Goal: Task Accomplishment & Management: Use online tool/utility

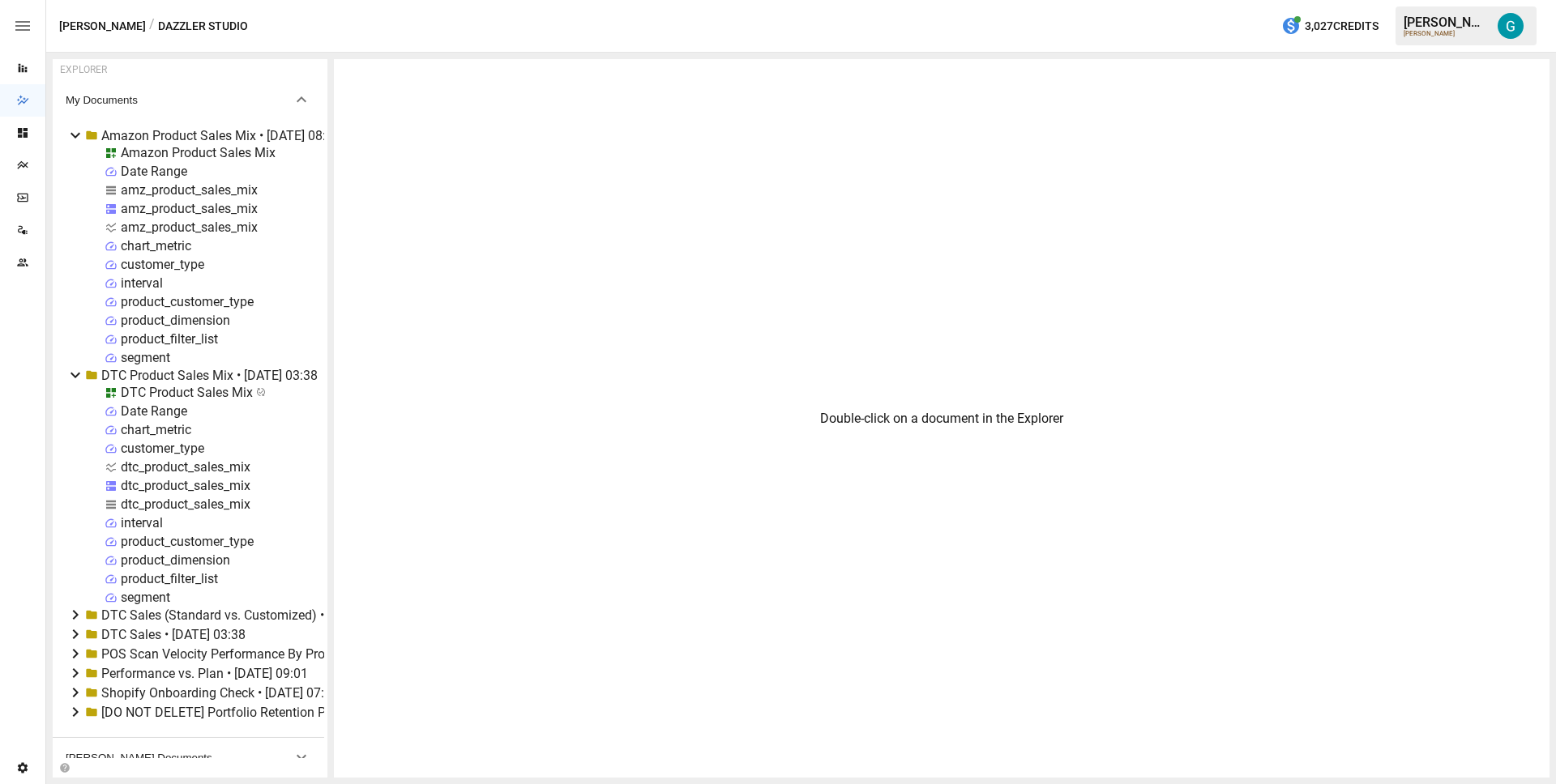
click at [184, 211] on div "amz_product_sales_mix" at bounding box center [189, 208] width 137 height 15
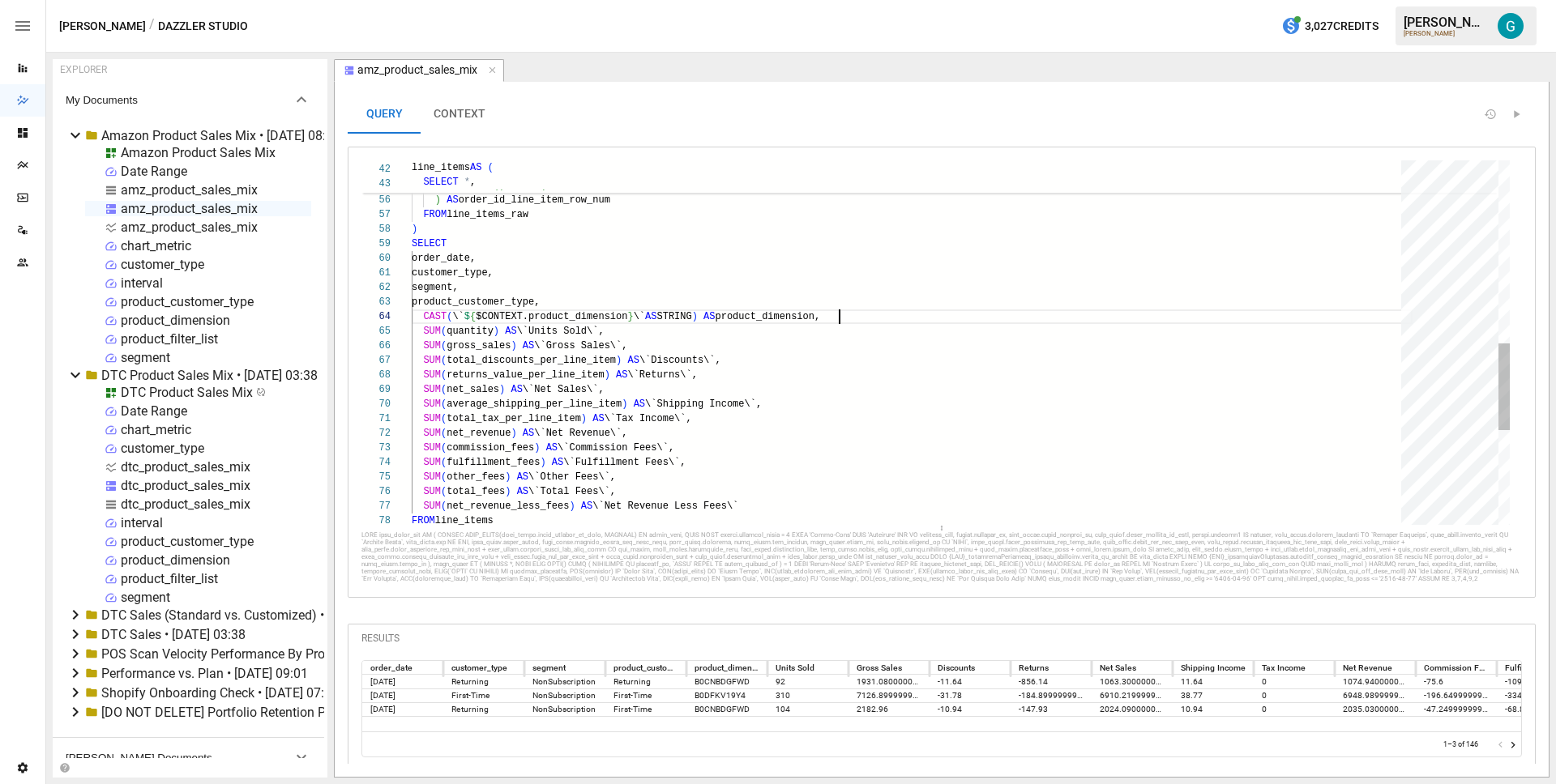
click at [884, 311] on div "SELECT order_date, customer_type, segment, product_customer_type, CAST ( \` $ {…" at bounding box center [912, 157] width 1001 height 1531
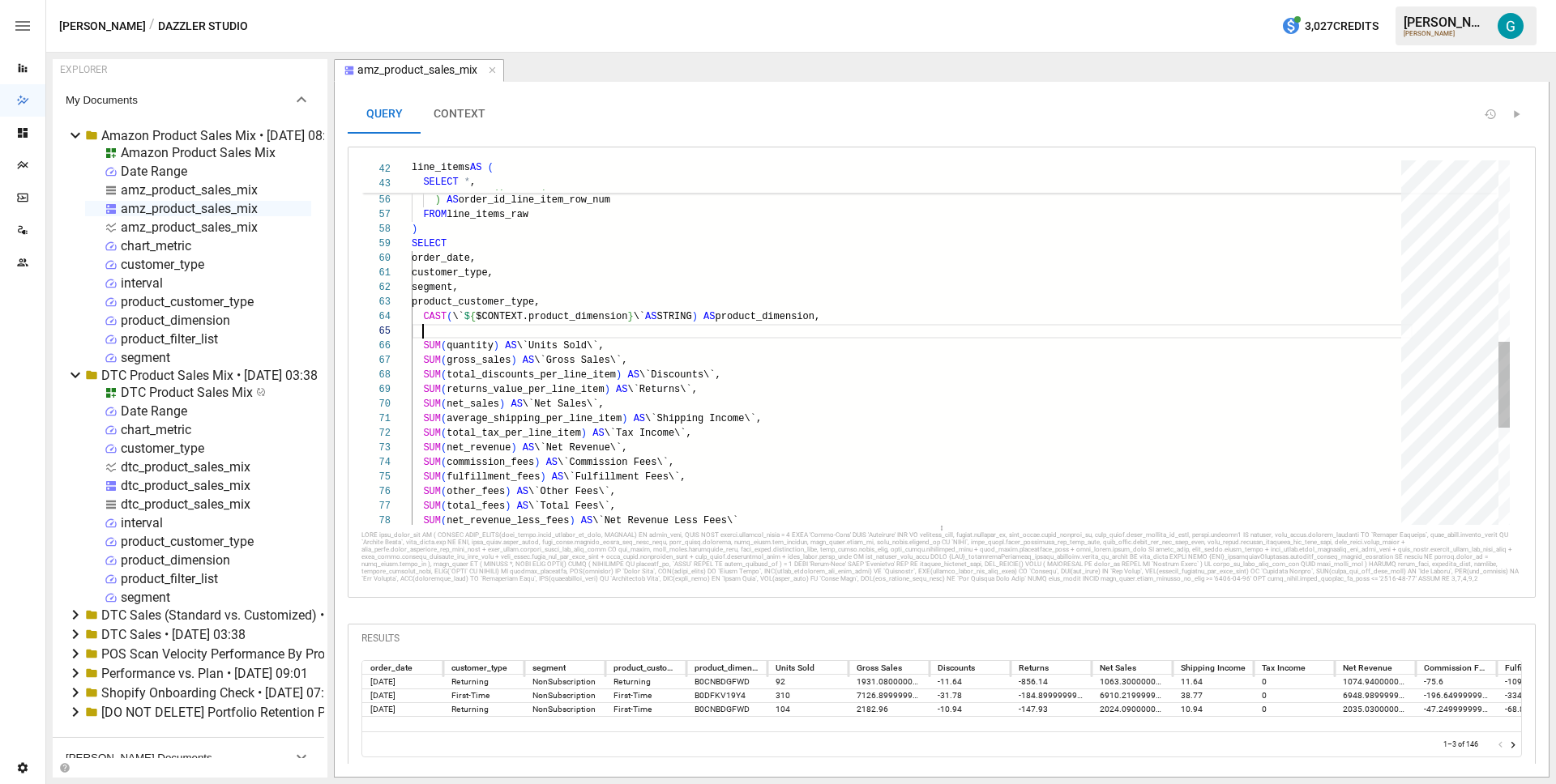
scroll to position [15, 153]
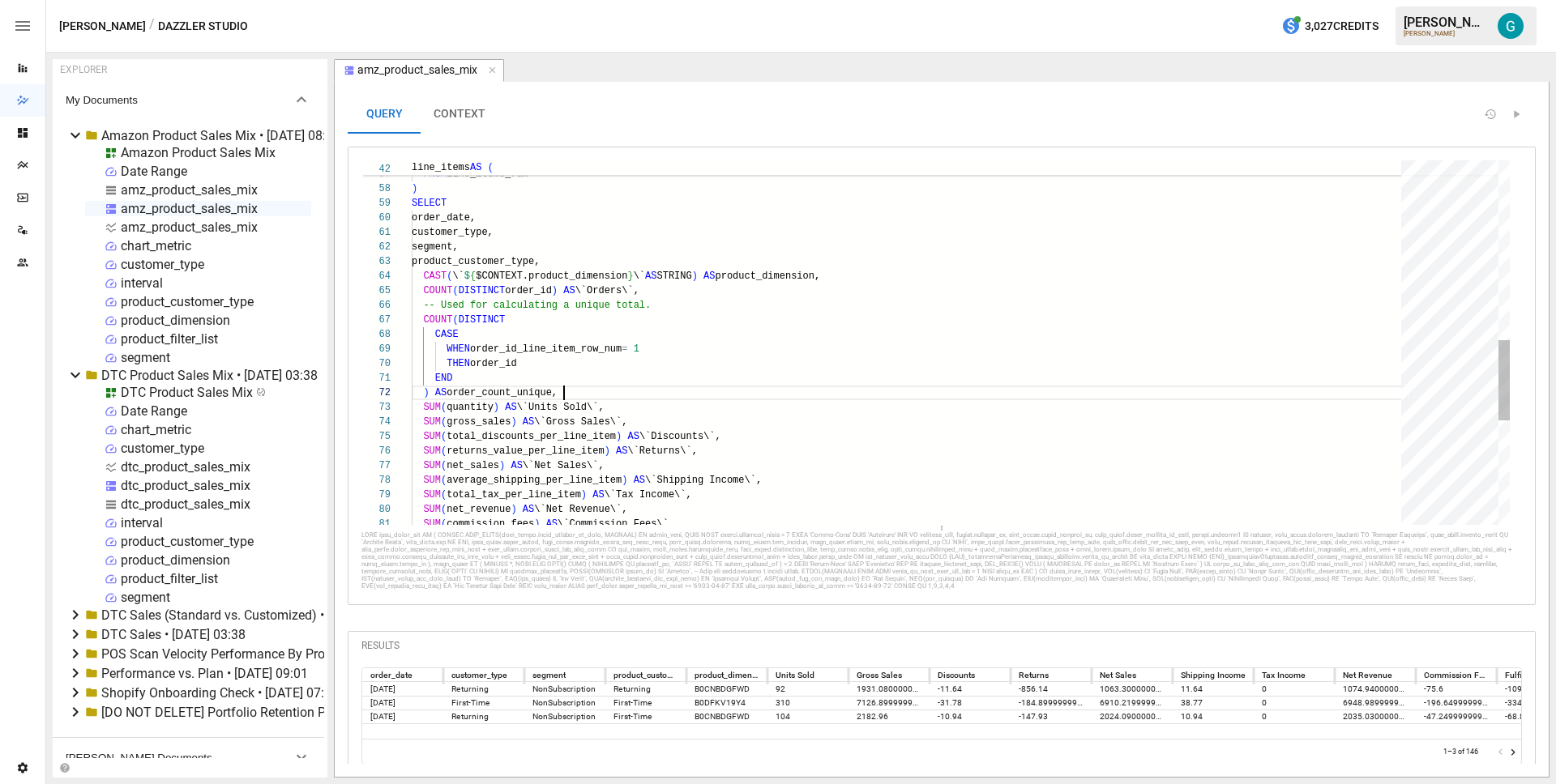
click at [712, 345] on div "SUM ( quantity ) AS \`Units Sold\`, SUM ( gross_sales ) AS \`Gross Sales\`, SUM…" at bounding box center [912, 174] width 1001 height 1648
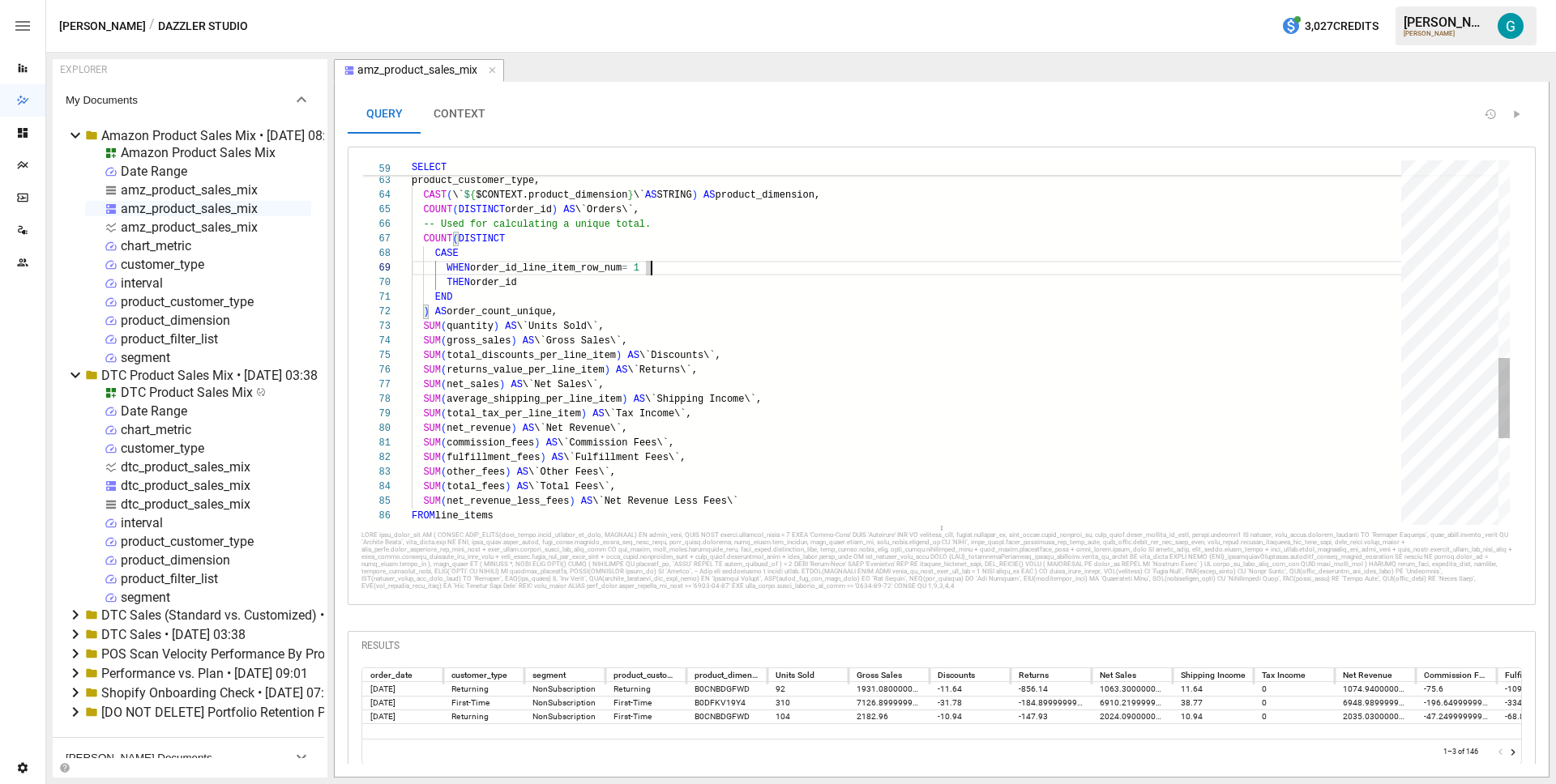
click at [746, 395] on div "SUM ( quantity ) AS \`Units Sold\`, SUM ( gross_sales ) AS \`Gross Sales\`, SUM…" at bounding box center [912, 93] width 1001 height 1648
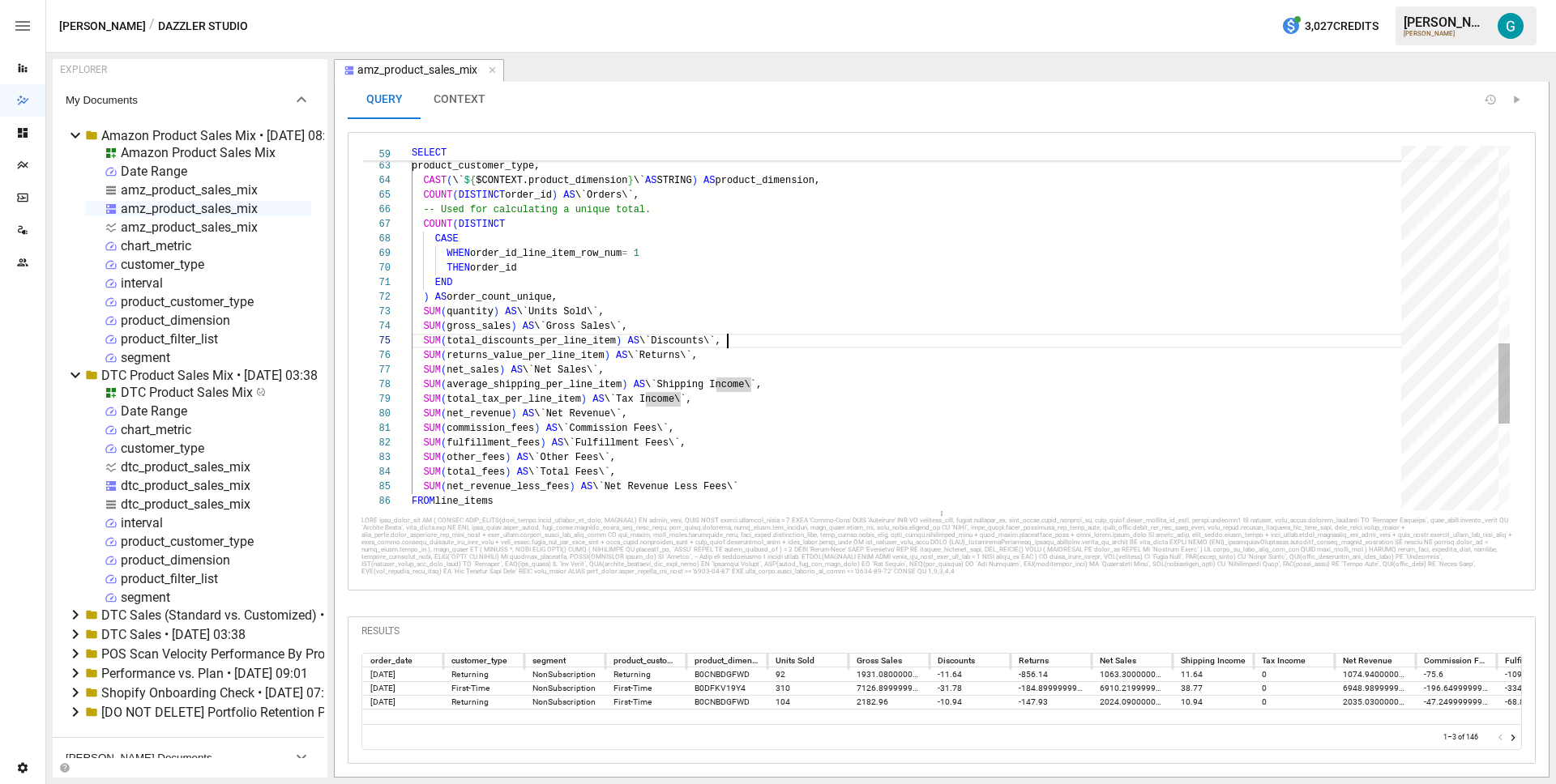
click at [836, 325] on div "SUM ( quantity ) AS \`Units Sold\`, SUM ( gross_sales ) AS \`Gross Sales\`, SUM…" at bounding box center [912, 78] width 1001 height 1648
type textarea "**********"
click at [858, 218] on div "SUM ( quantity ) AS \`Units Sold\`, SUM ( gross_sales ) AS \`Gross Sales\`, SUM…" at bounding box center [912, 78] width 1001 height 1648
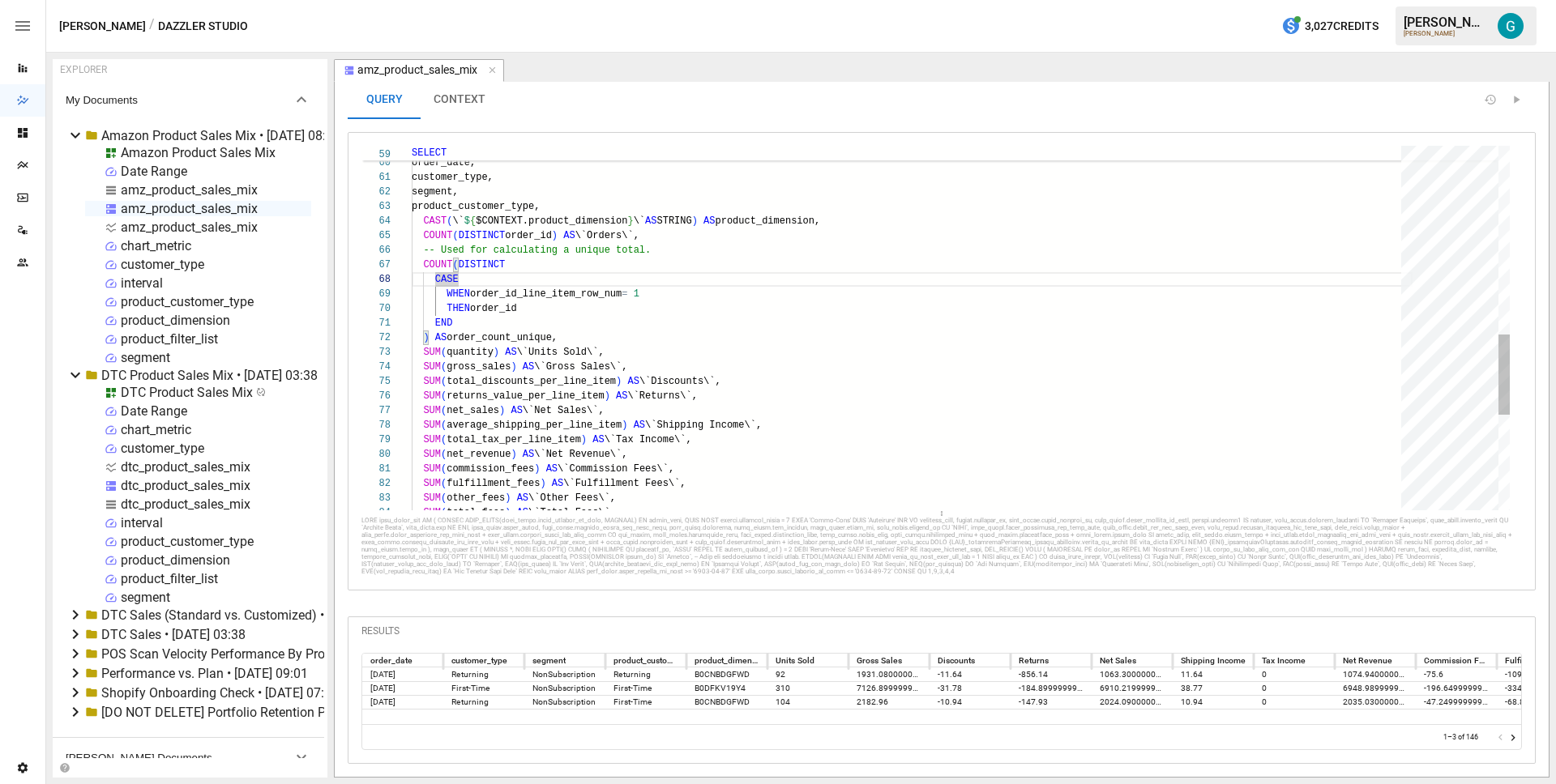
click at [861, 208] on div "SUM ( quantity ) AS \`Units Sold\`, SUM ( gross_sales ) AS \`Gross Sales\`, SUM…" at bounding box center [912, 119] width 1001 height 1648
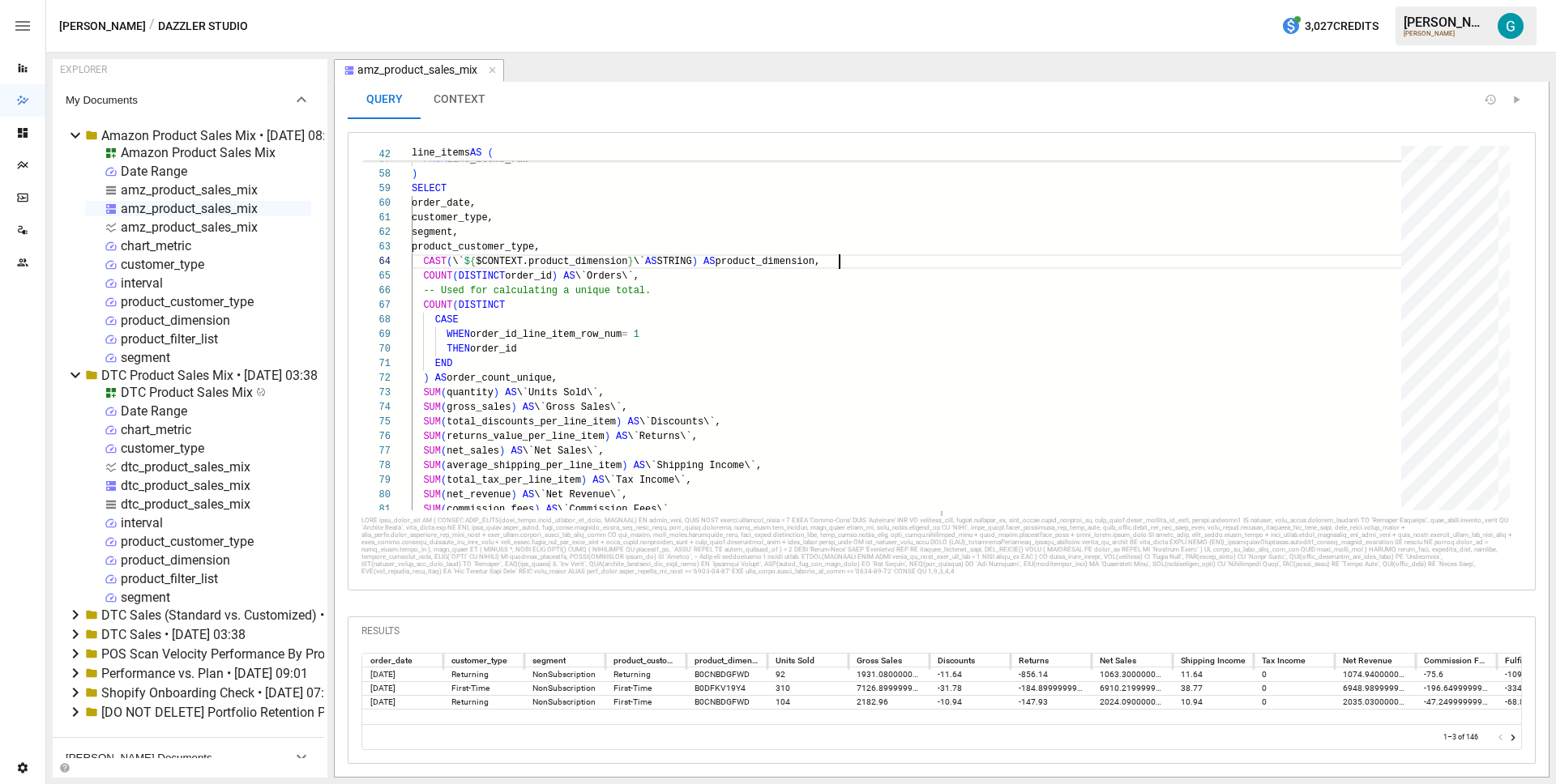
click at [190, 222] on div "amz_product_sales_mix" at bounding box center [189, 227] width 137 height 15
select select "**********"
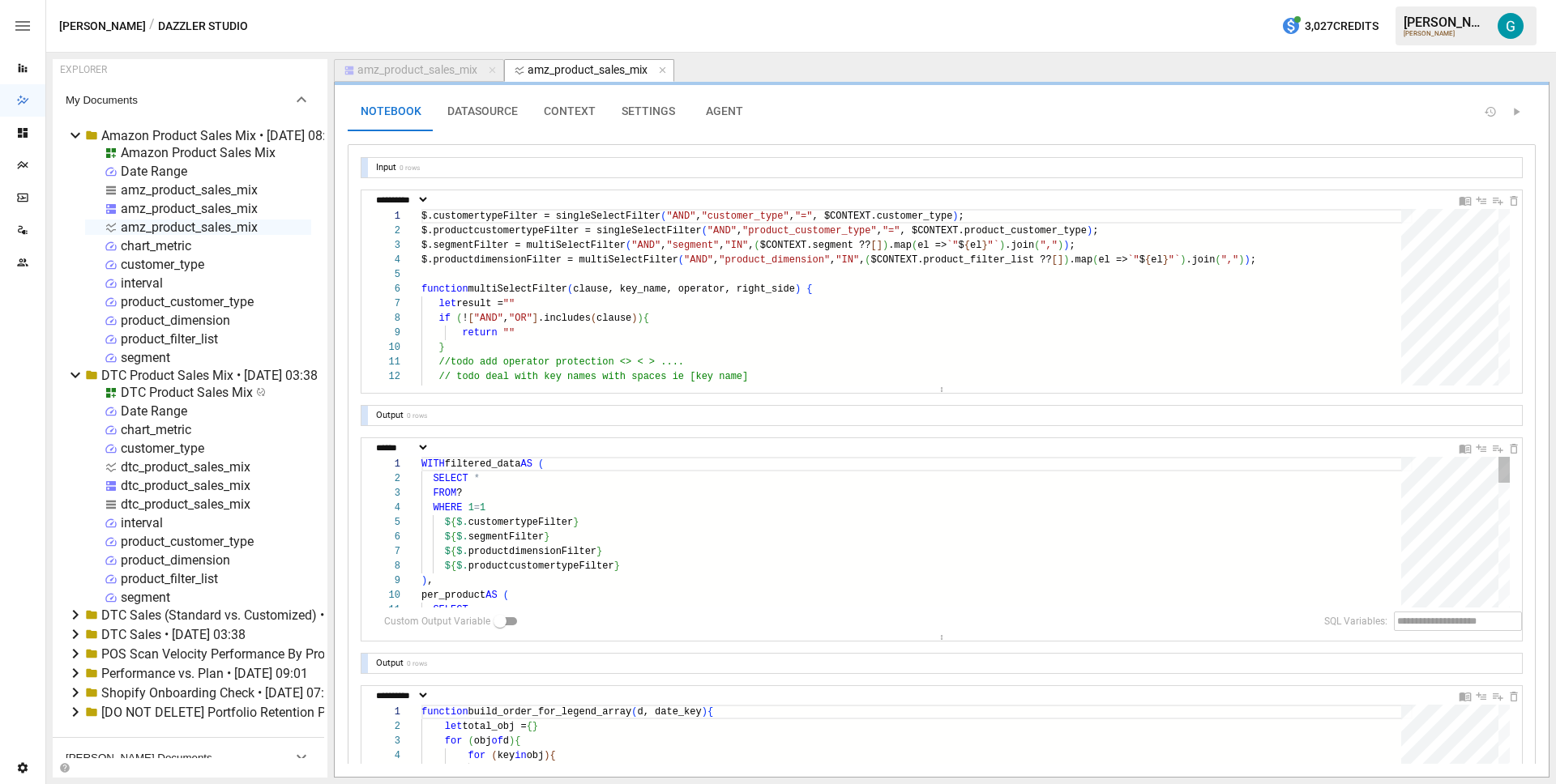
scroll to position [3, 0]
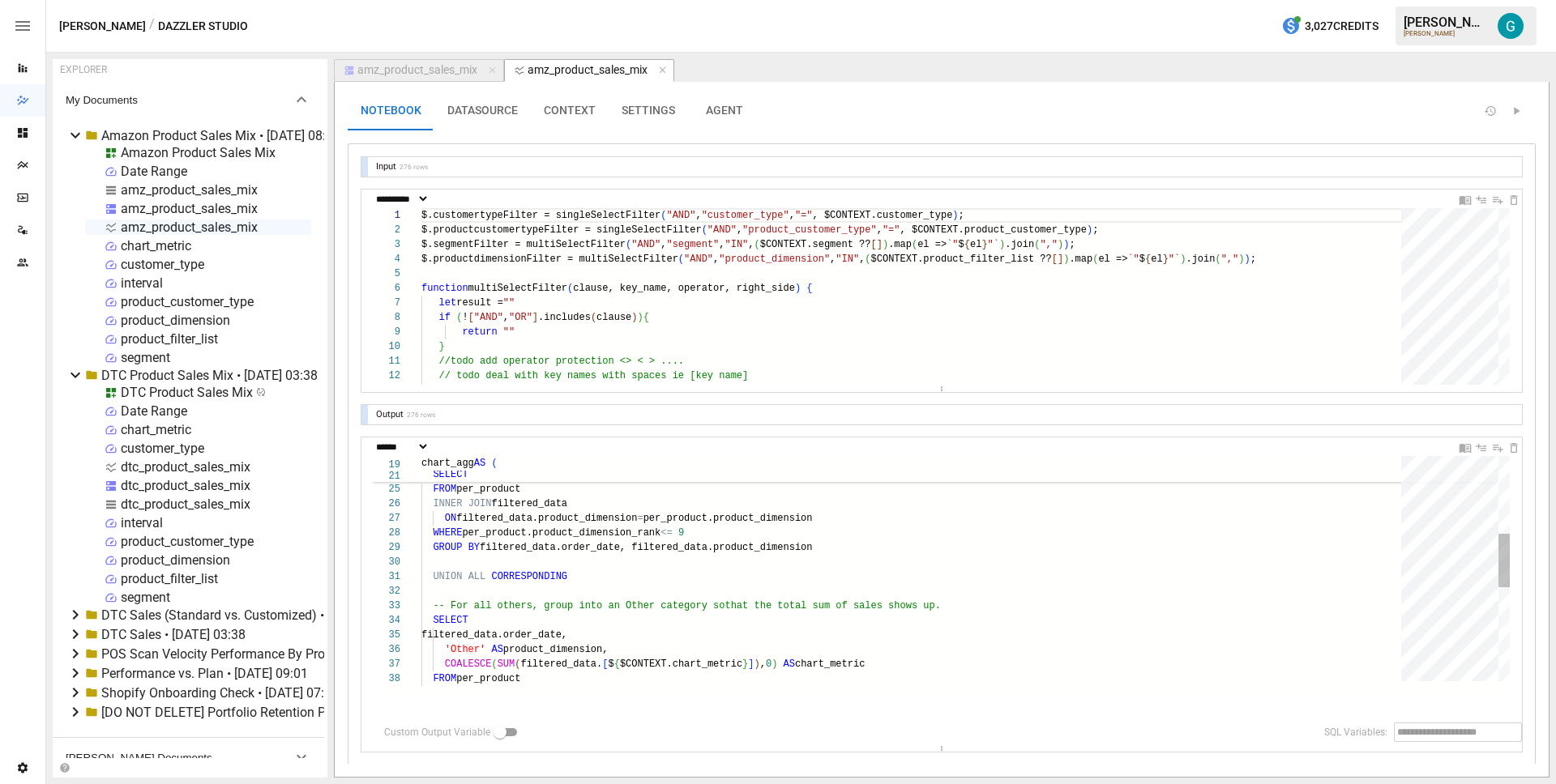
drag, startPoint x: 928, startPoint y: 634, endPoint x: 931, endPoint y: 767, distance: 133.0
click at [931, 769] on div "**********" at bounding box center [942, 429] width 1214 height 695
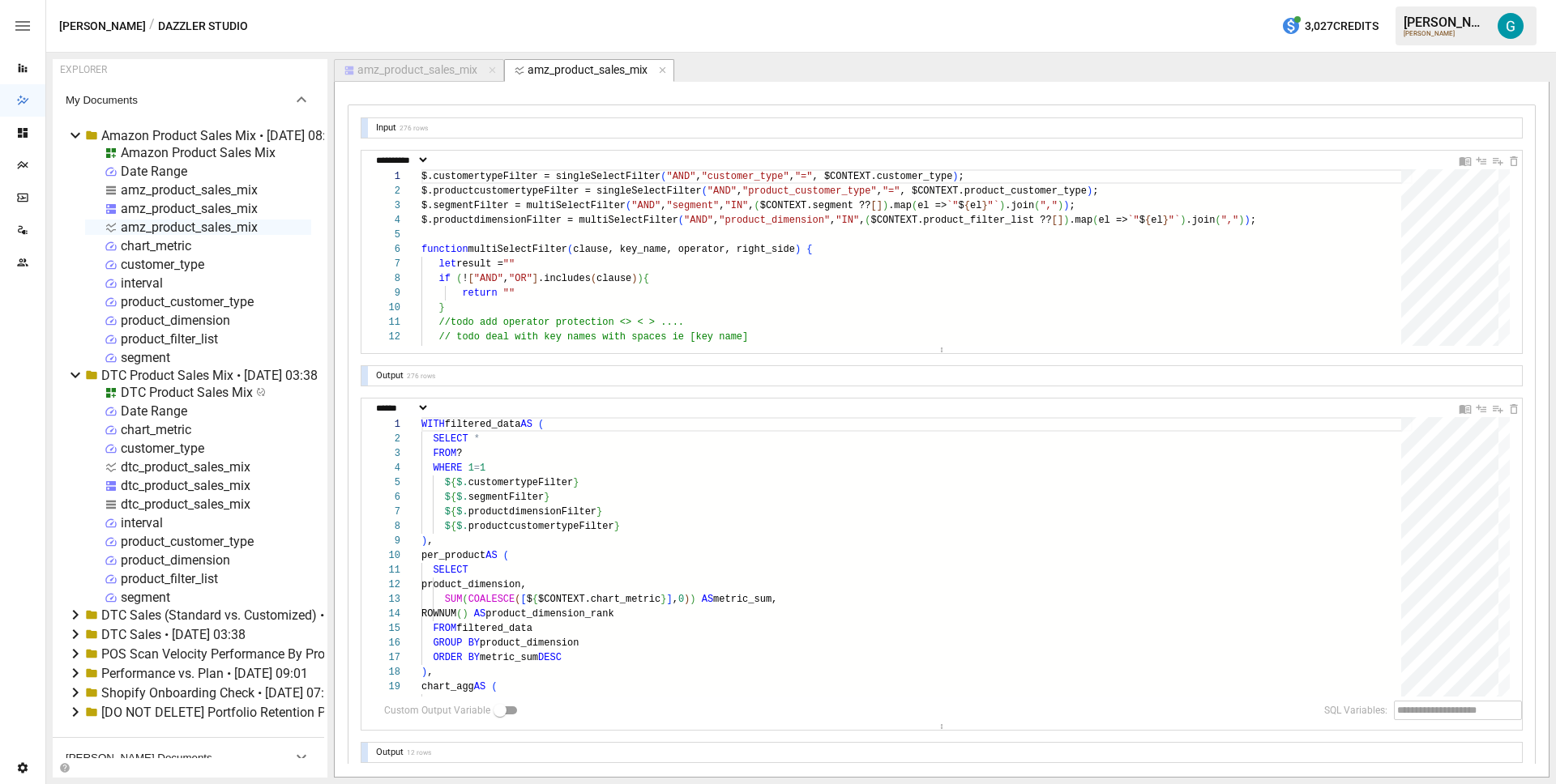
scroll to position [0, 0]
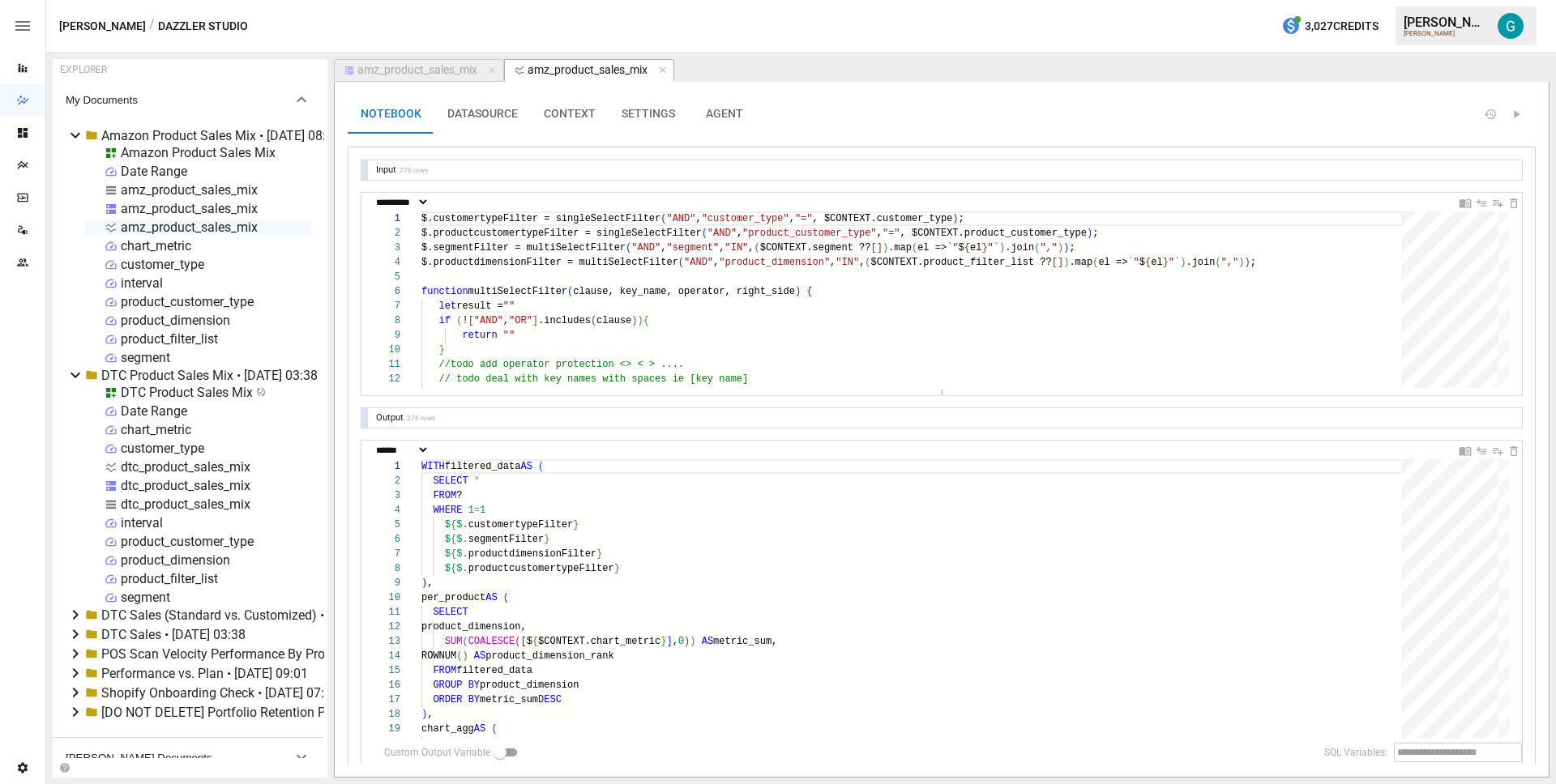
click at [591, 110] on button "CONTEXT" at bounding box center [569, 114] width 78 height 39
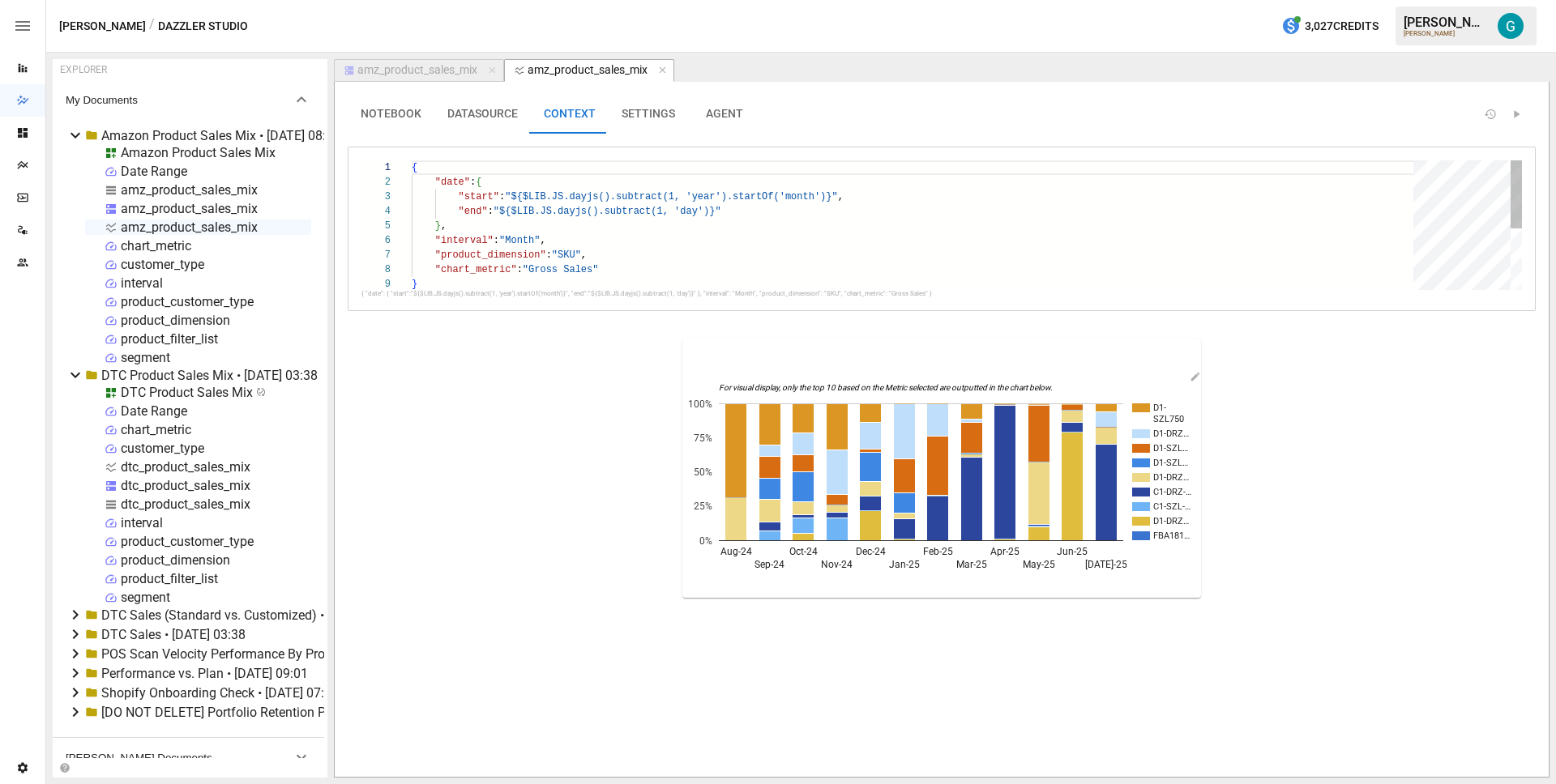
click at [601, 269] on div "{ "date" : { "start" : "${$LIB.JS.dayjs().subtract(1, 'year').startOf('mo nth')…" at bounding box center [918, 284] width 1013 height 247
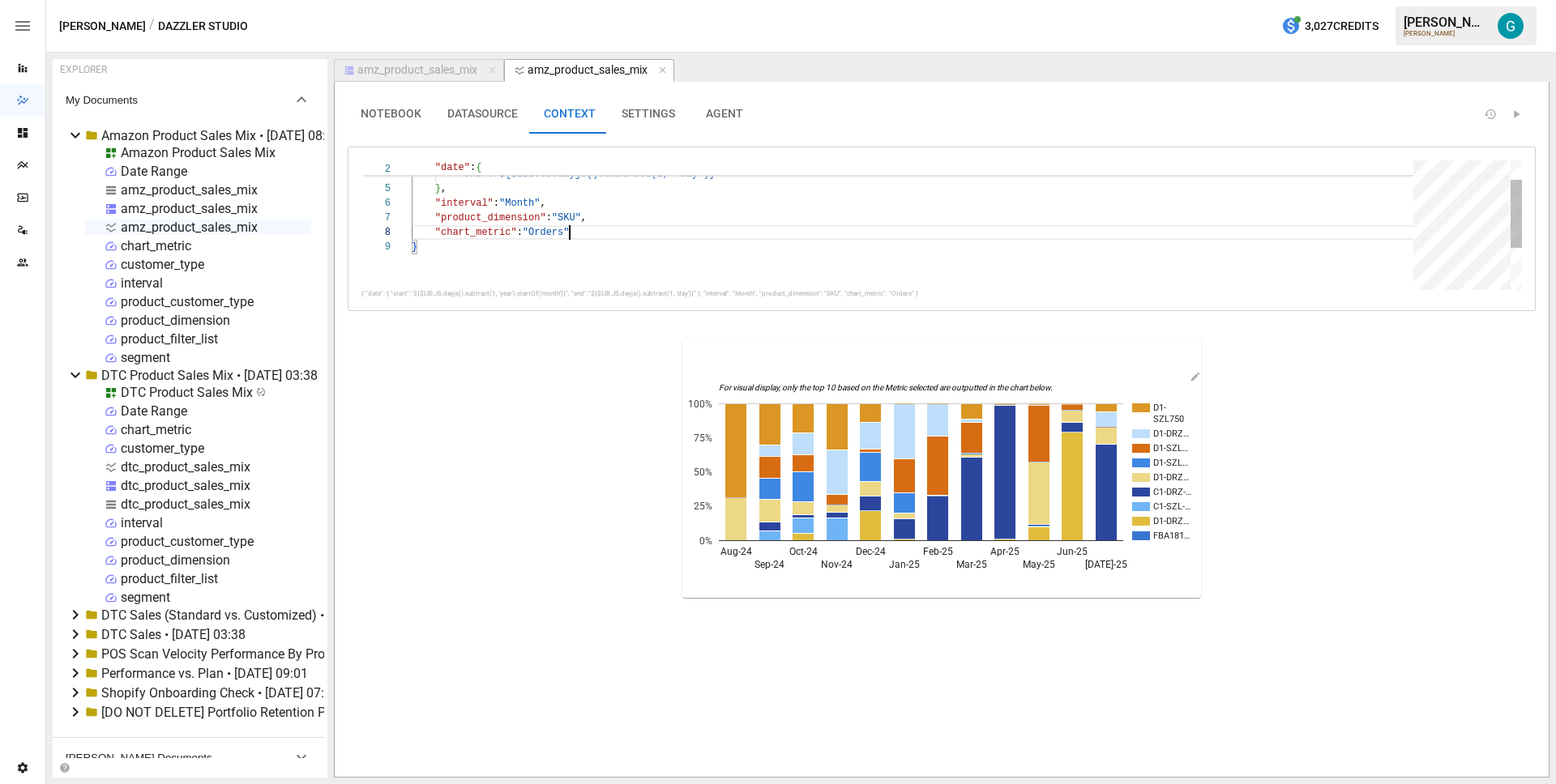
scroll to position [102, 158]
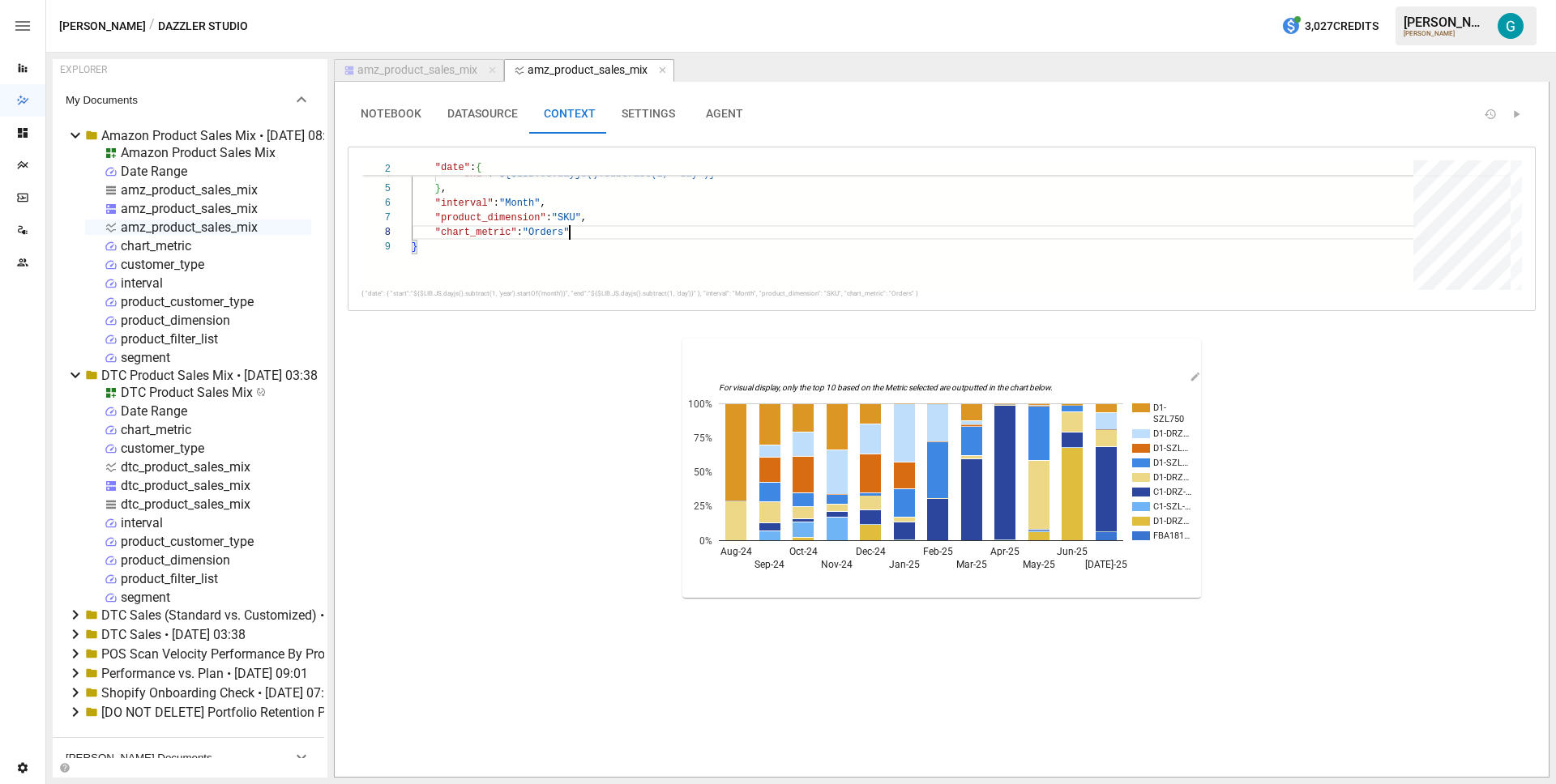
type textarea "**********"
click at [384, 128] on button "NOTEBOOK" at bounding box center [391, 114] width 87 height 39
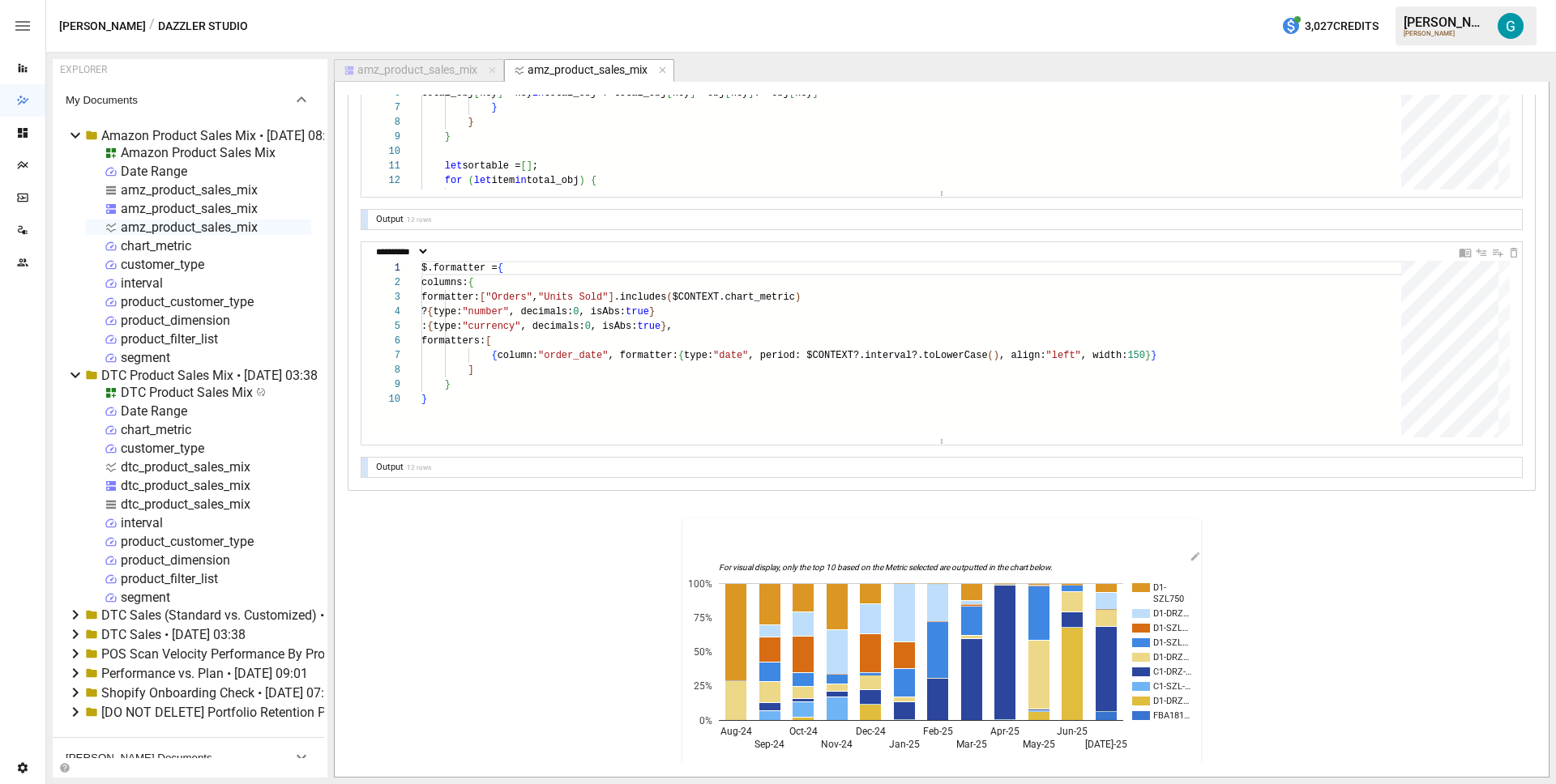
scroll to position [800, 0]
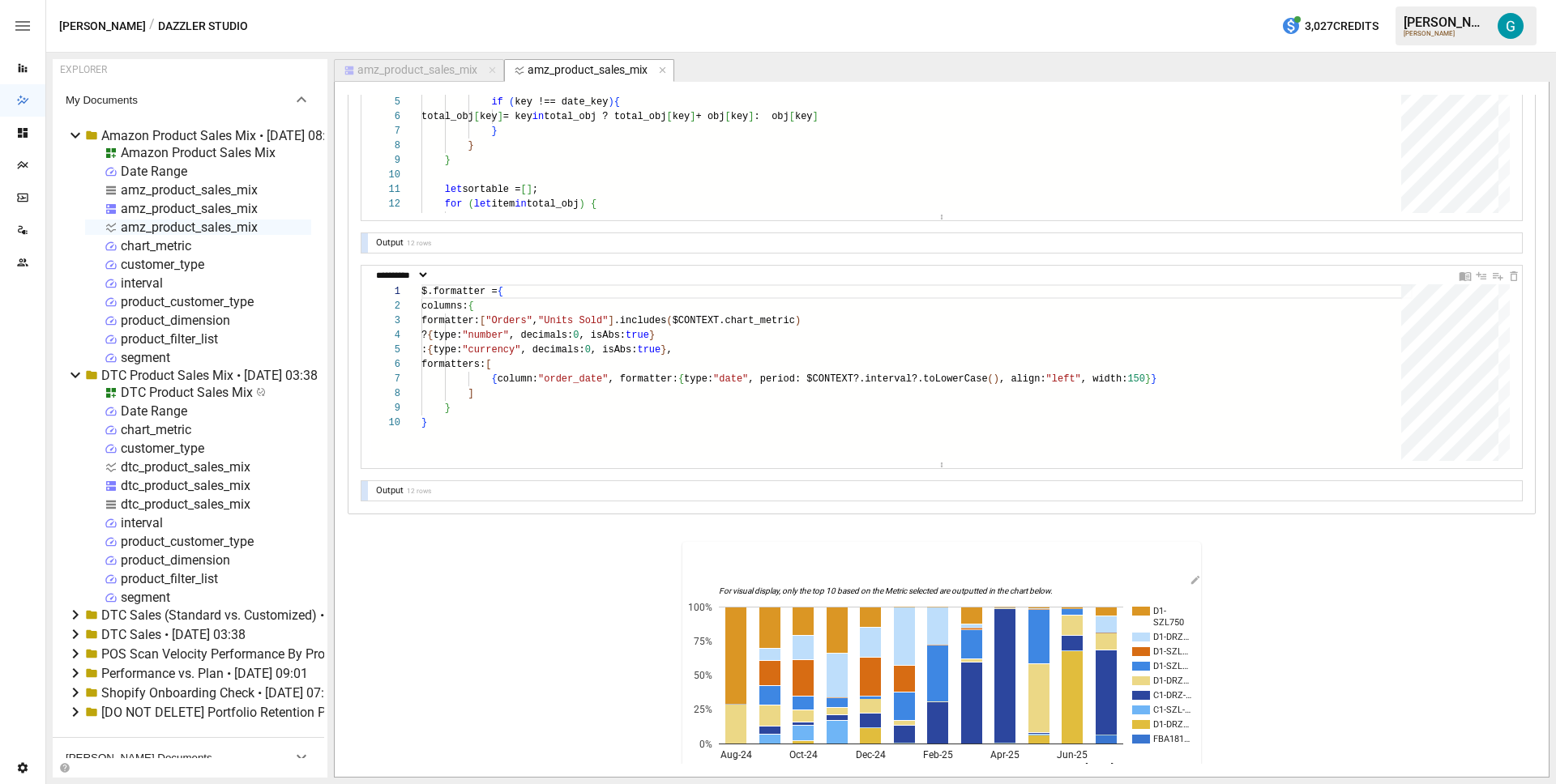
click at [168, 190] on div "amz_product_sales_mix" at bounding box center [189, 190] width 137 height 15
select select "**********"
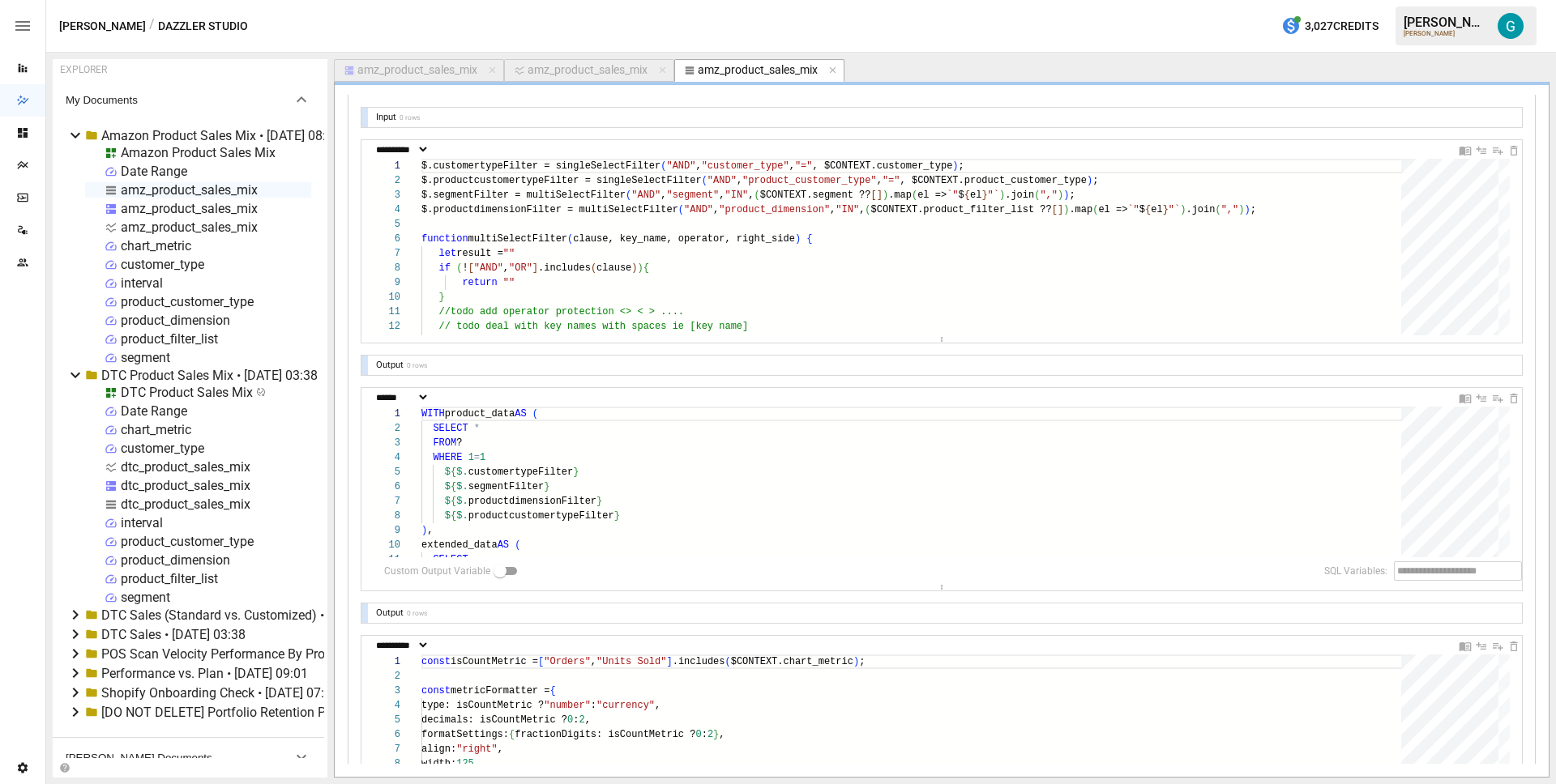
scroll to position [146, 0]
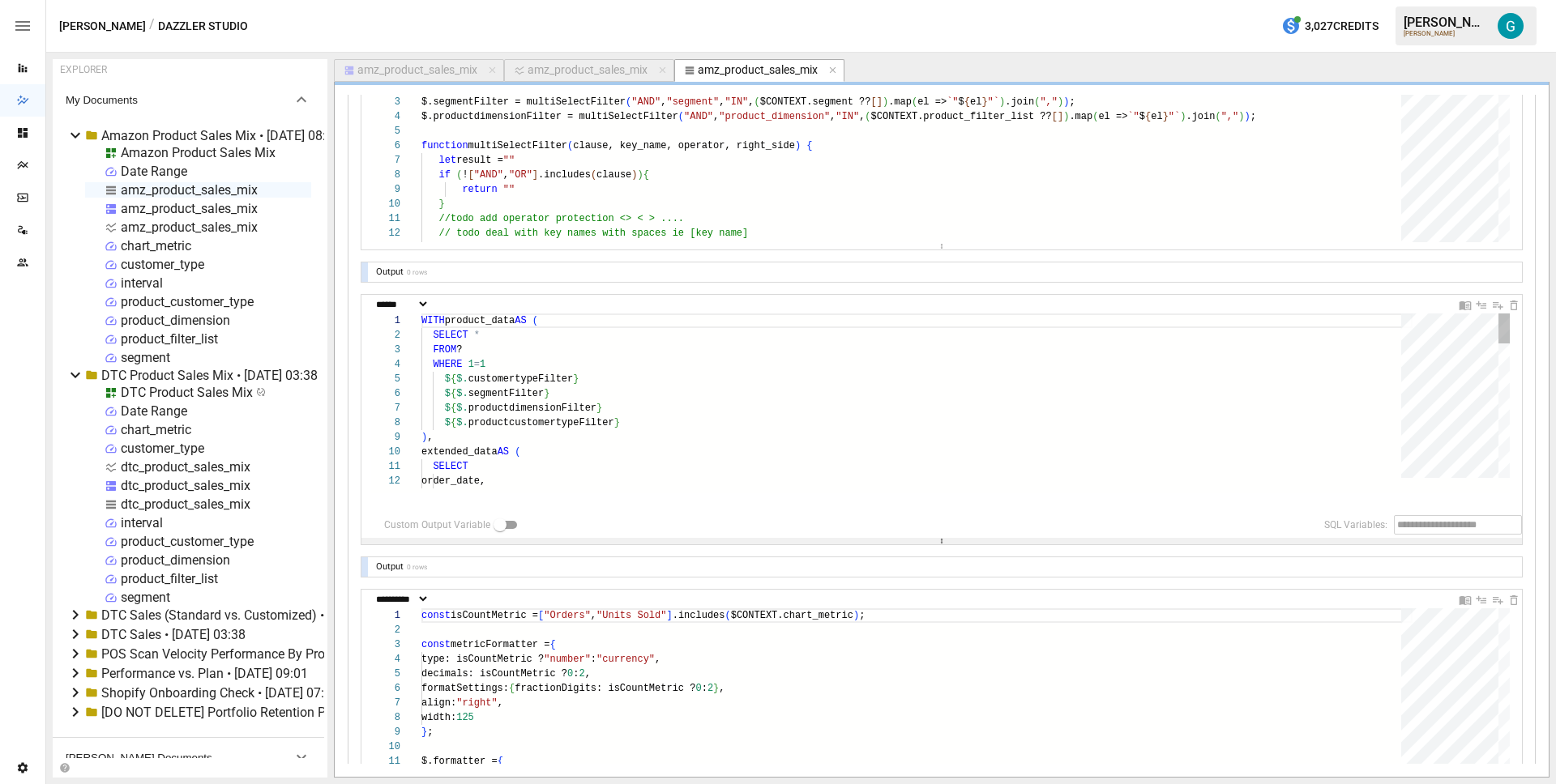
drag, startPoint x: 924, startPoint y: 493, endPoint x: 925, endPoint y: 672, distance: 179.0
click at [925, 544] on div at bounding box center [942, 542] width 1160 height 7
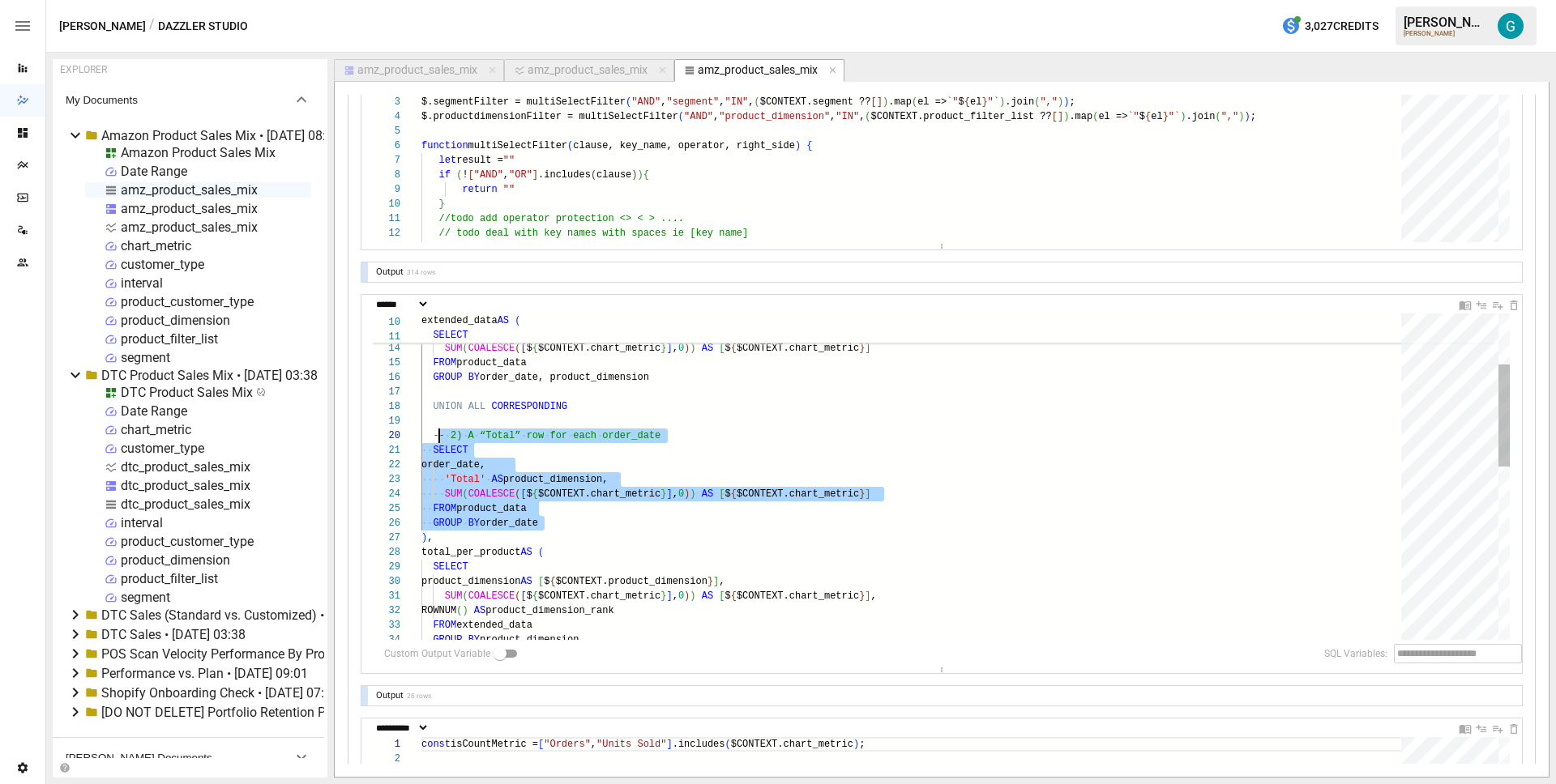
scroll to position [132, 12]
drag, startPoint x: 568, startPoint y: 520, endPoint x: 435, endPoint y: 434, distance: 158.4
click at [435, 434] on div "order_date, product_dimension, SUM ( COALESCE ( [ $ { $CONTEXT.chart_metric } ]…" at bounding box center [917, 672] width 991 height 1041
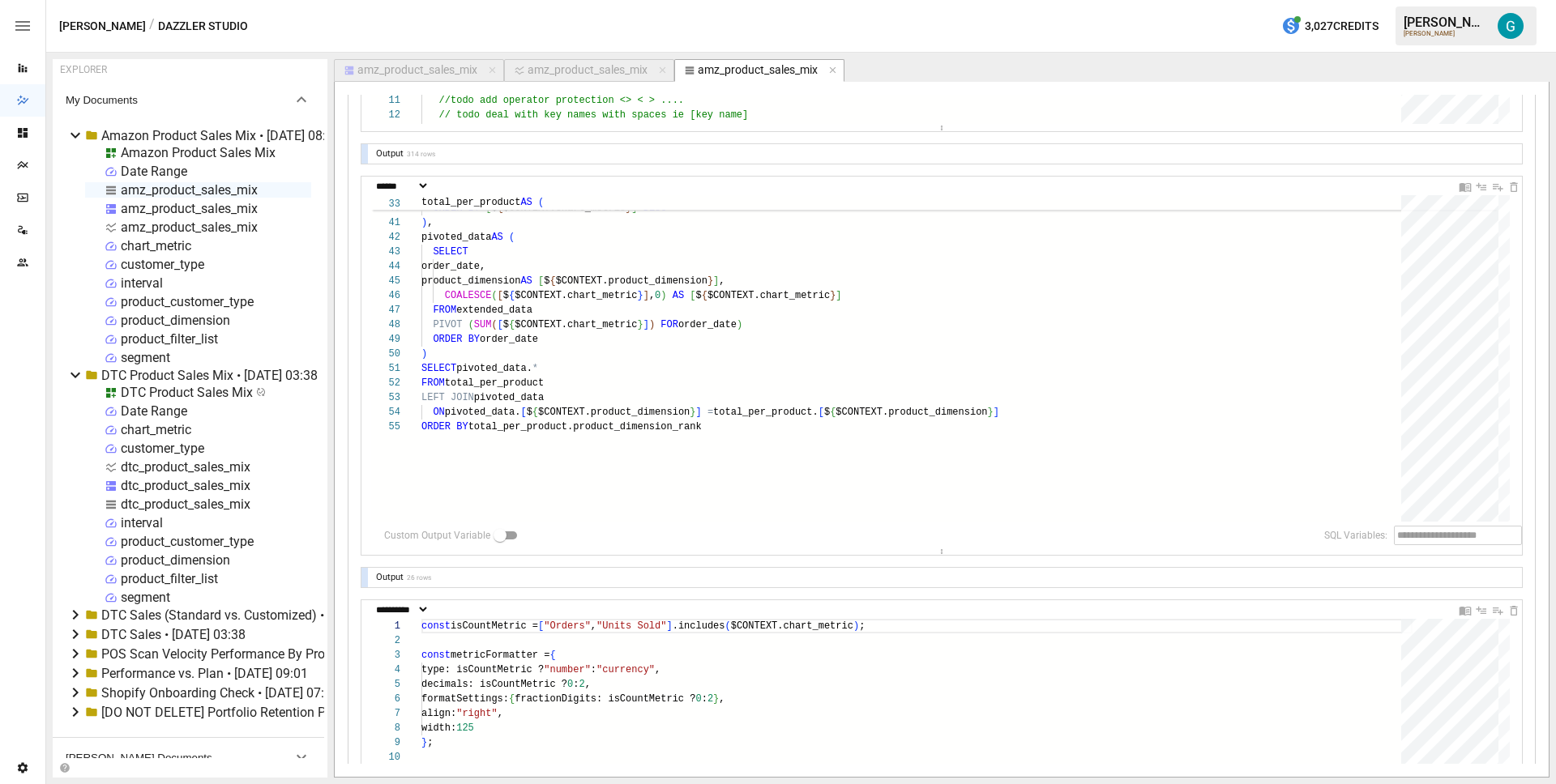
scroll to position [263, 0]
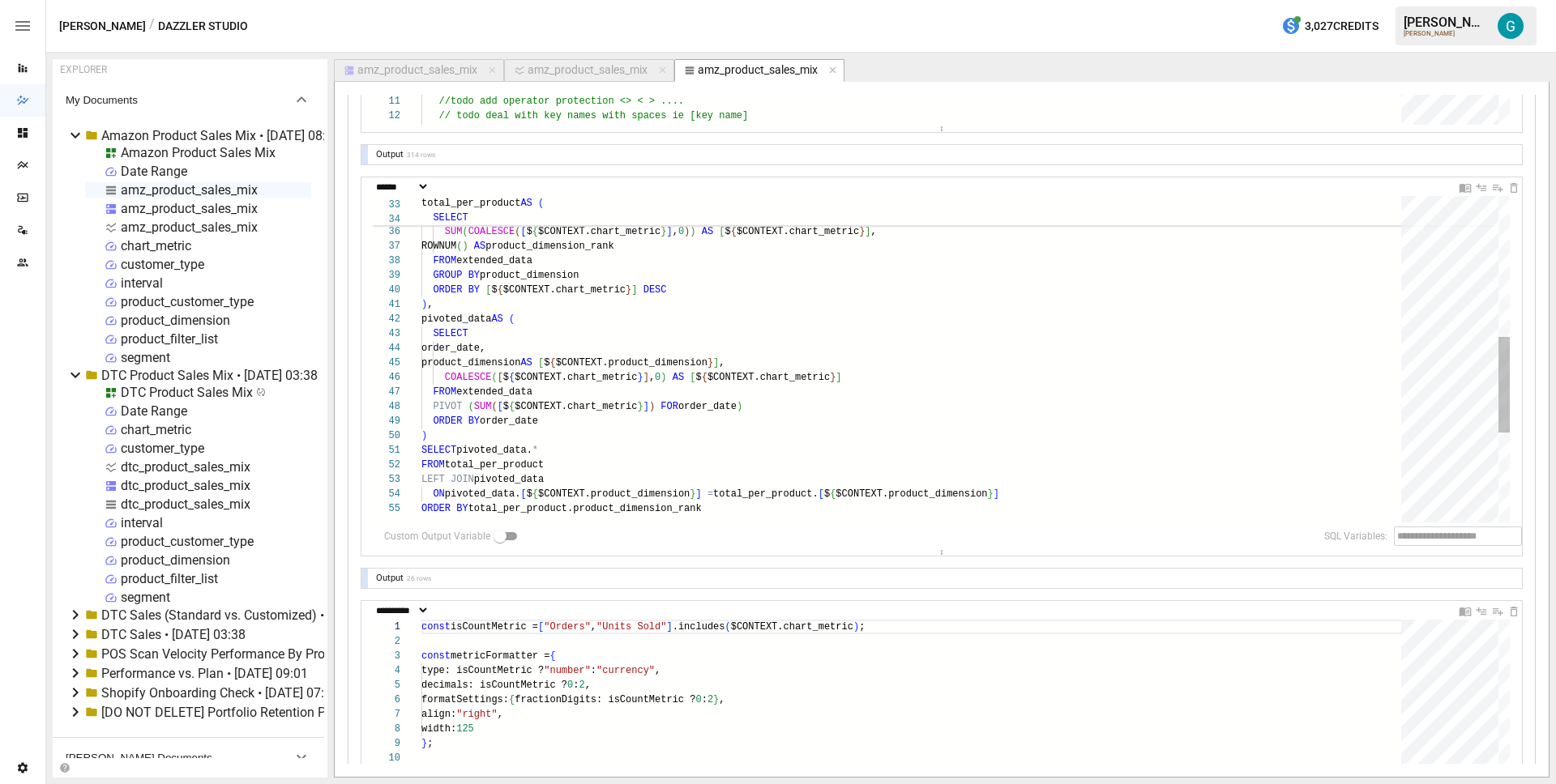
type textarea "**********"
click at [733, 377] on div "GROUP BY product_dimension ORDER BY [ $ { $CONTEXT.chart_metric } ] DESC ) , pi…" at bounding box center [917, 271] width 991 height 1114
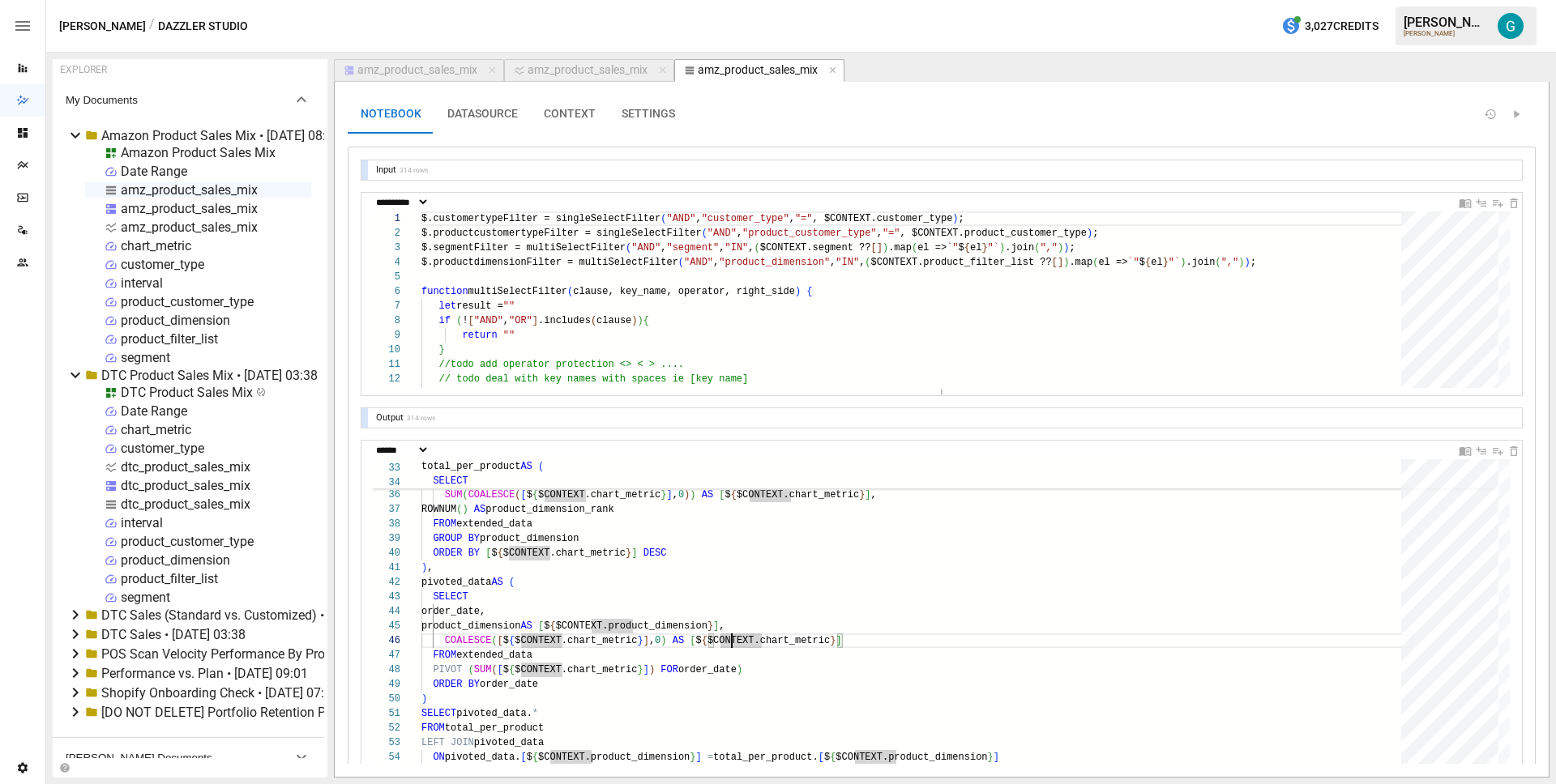
click at [555, 122] on button "CONTEXT" at bounding box center [569, 114] width 78 height 39
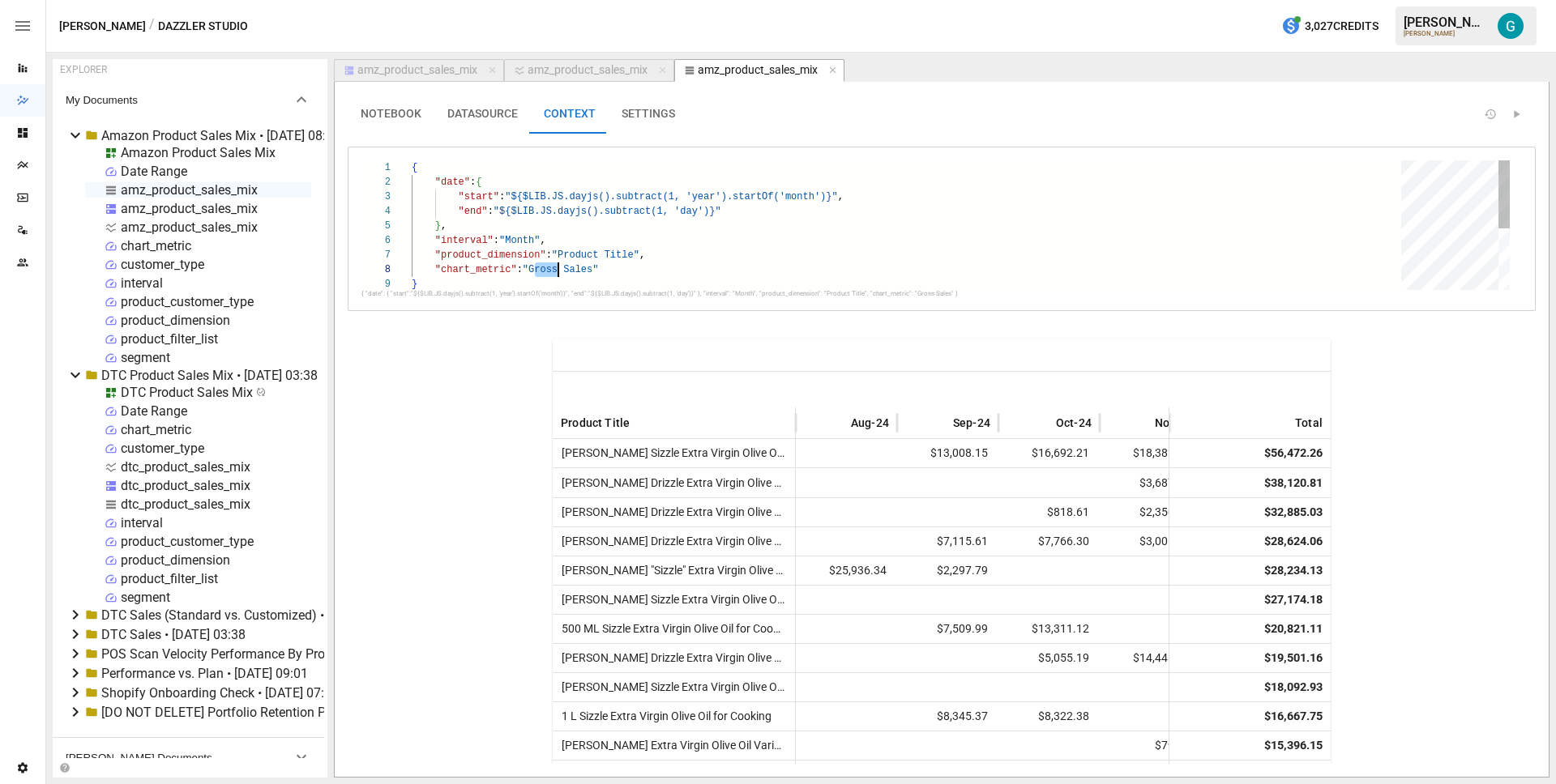
scroll to position [102, 182]
drag, startPoint x: 537, startPoint y: 267, endPoint x: 595, endPoint y: 271, distance: 58.1
click at [595, 271] on div "{ "date" : { "start" : "${$LIB.JS.dayjs().subtract(1, 'year').startOf('mo nth')…" at bounding box center [912, 284] width 1001 height 247
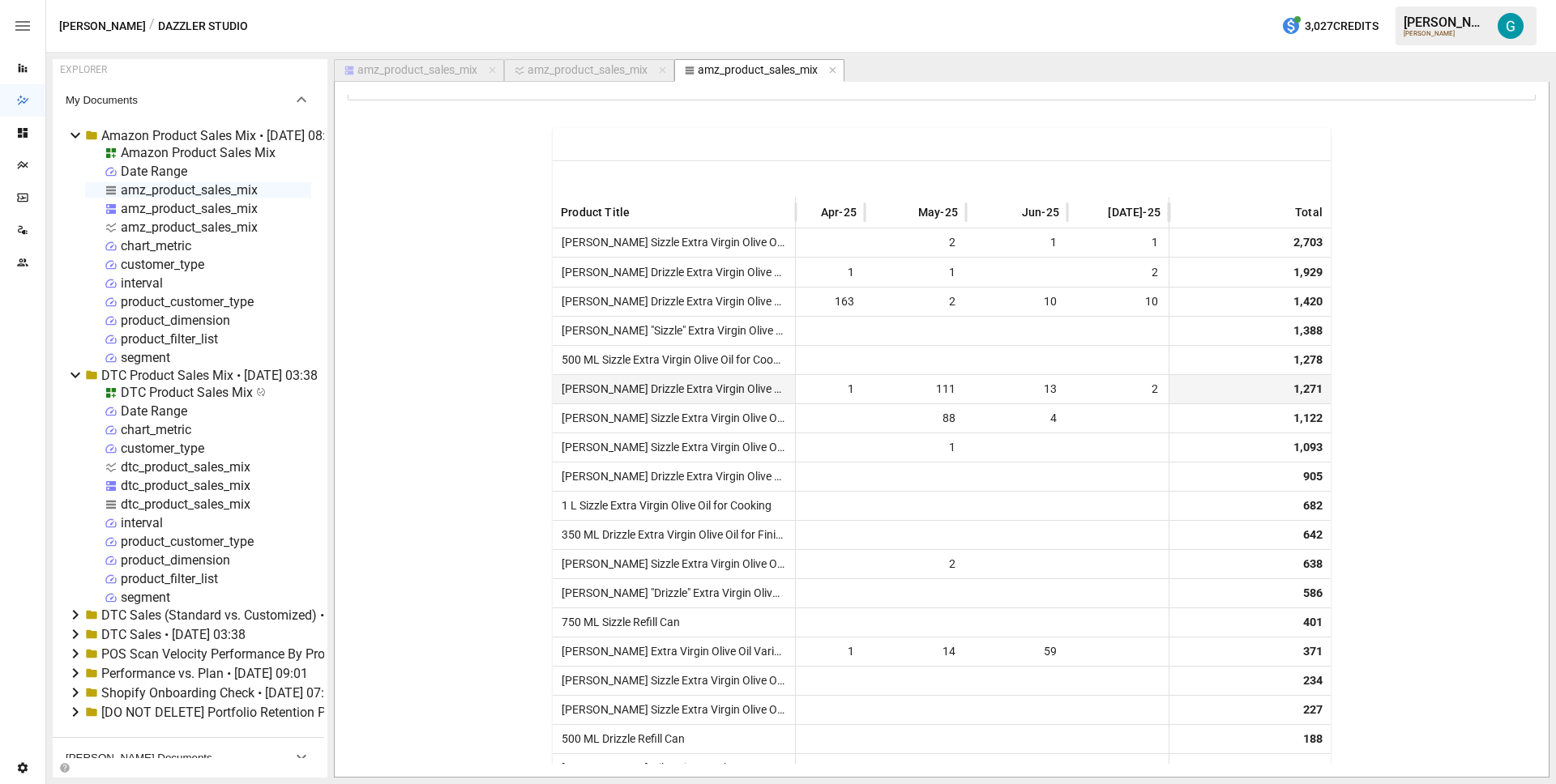
scroll to position [0, 0]
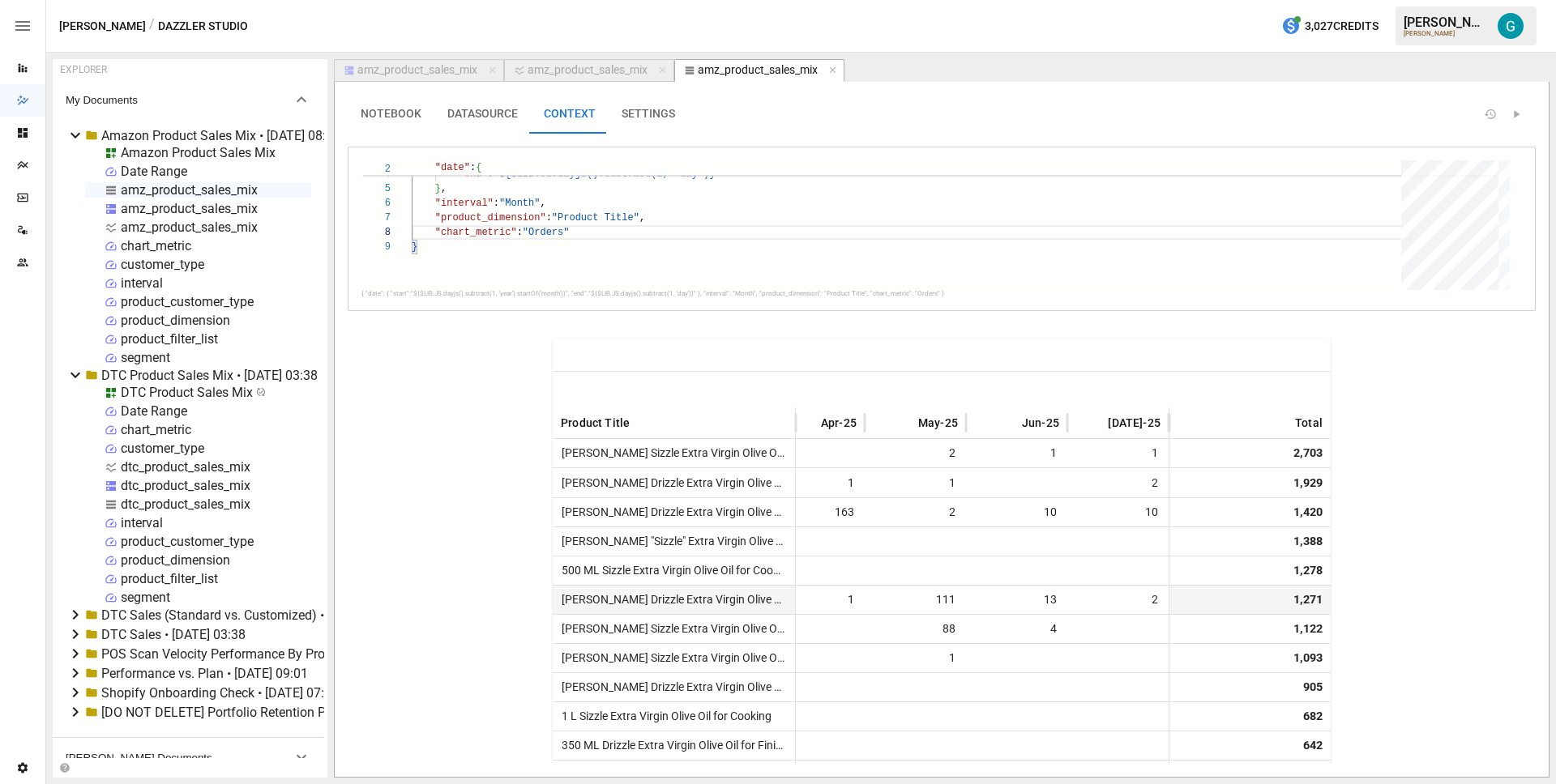
type textarea "**********"
click at [136, 244] on div "chart_metric" at bounding box center [156, 246] width 71 height 15
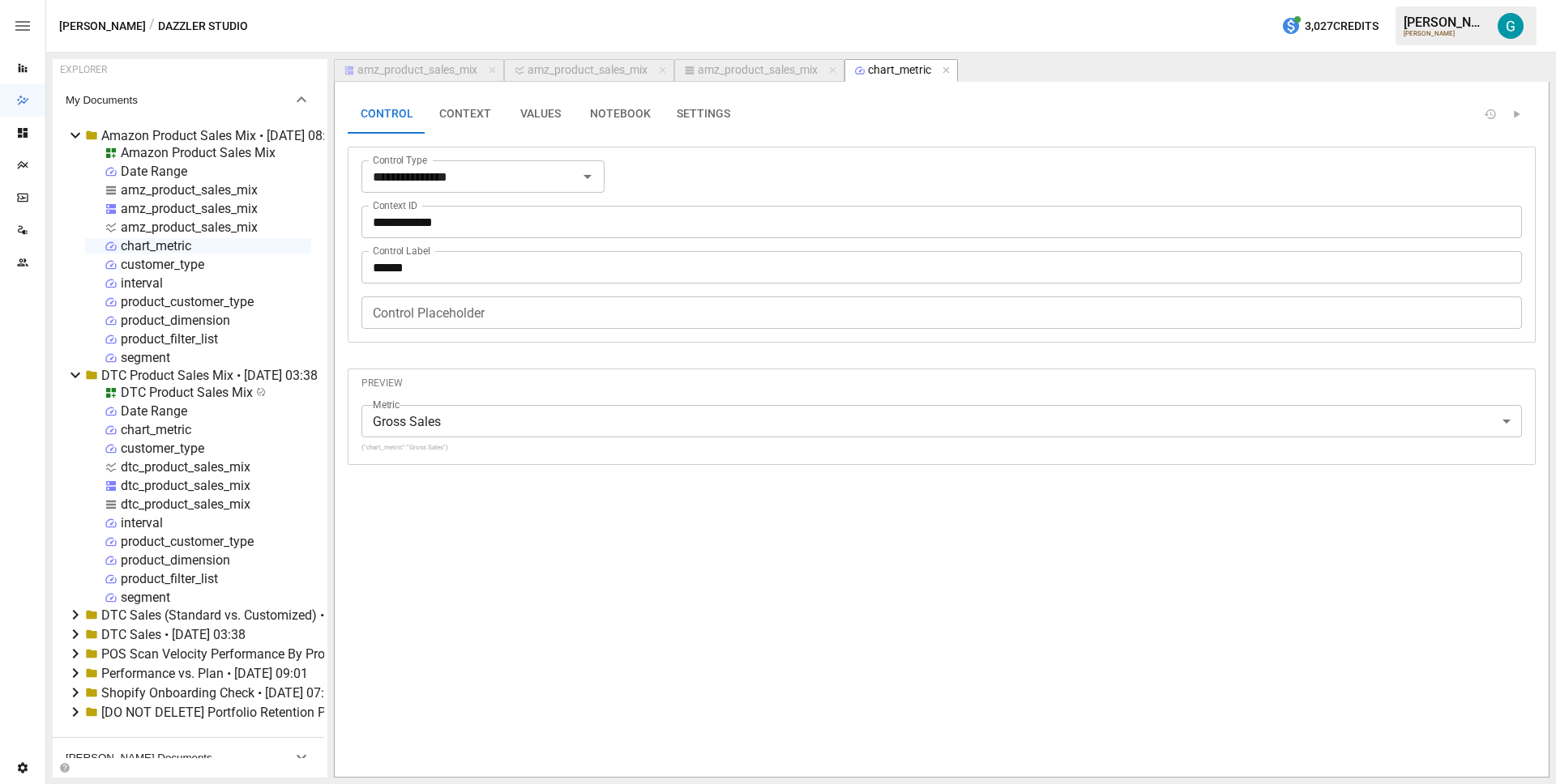
click at [530, 118] on button "VALUES" at bounding box center [541, 114] width 73 height 39
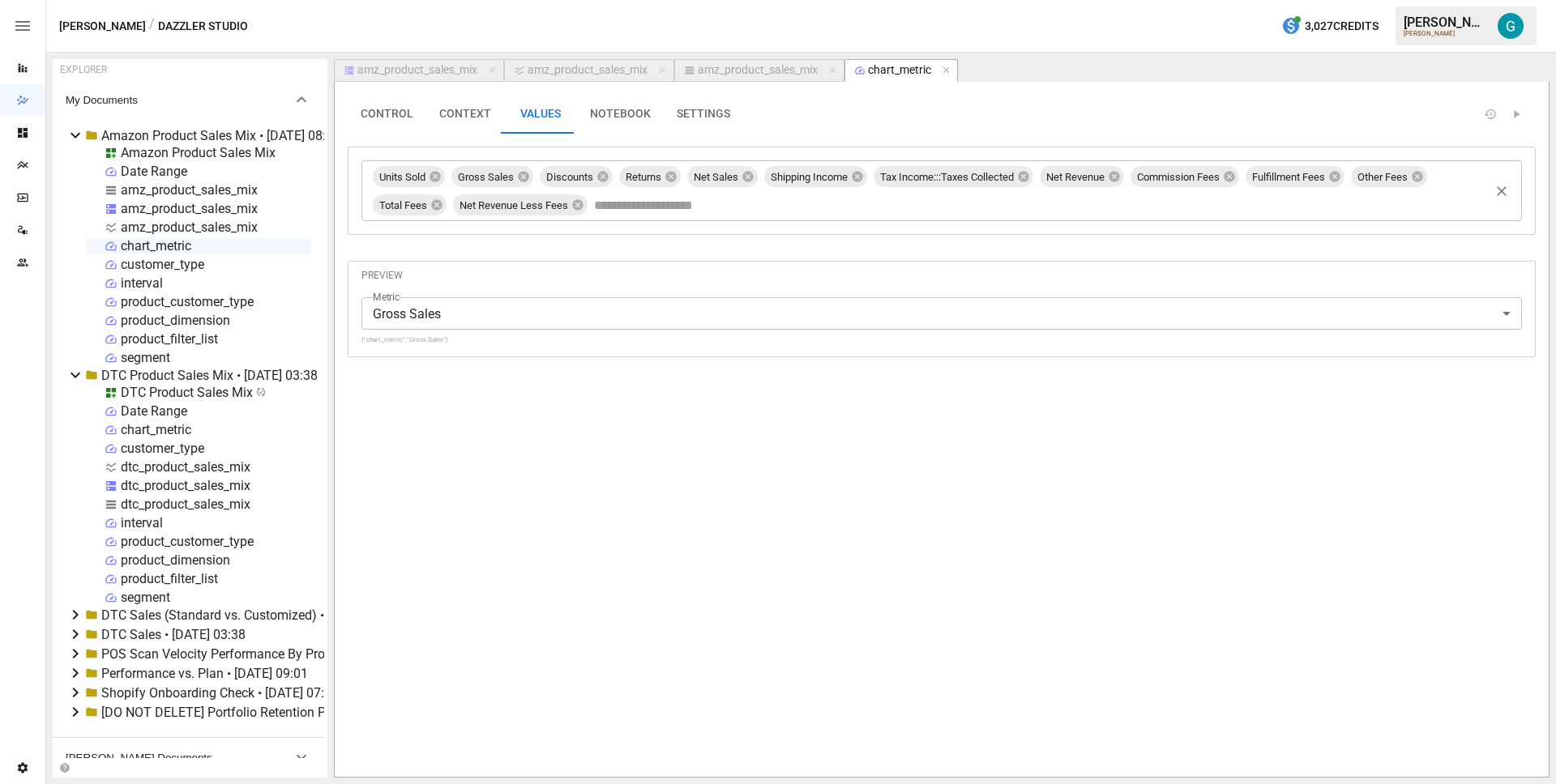
click at [743, 198] on input "text" at bounding box center [1044, 204] width 907 height 24
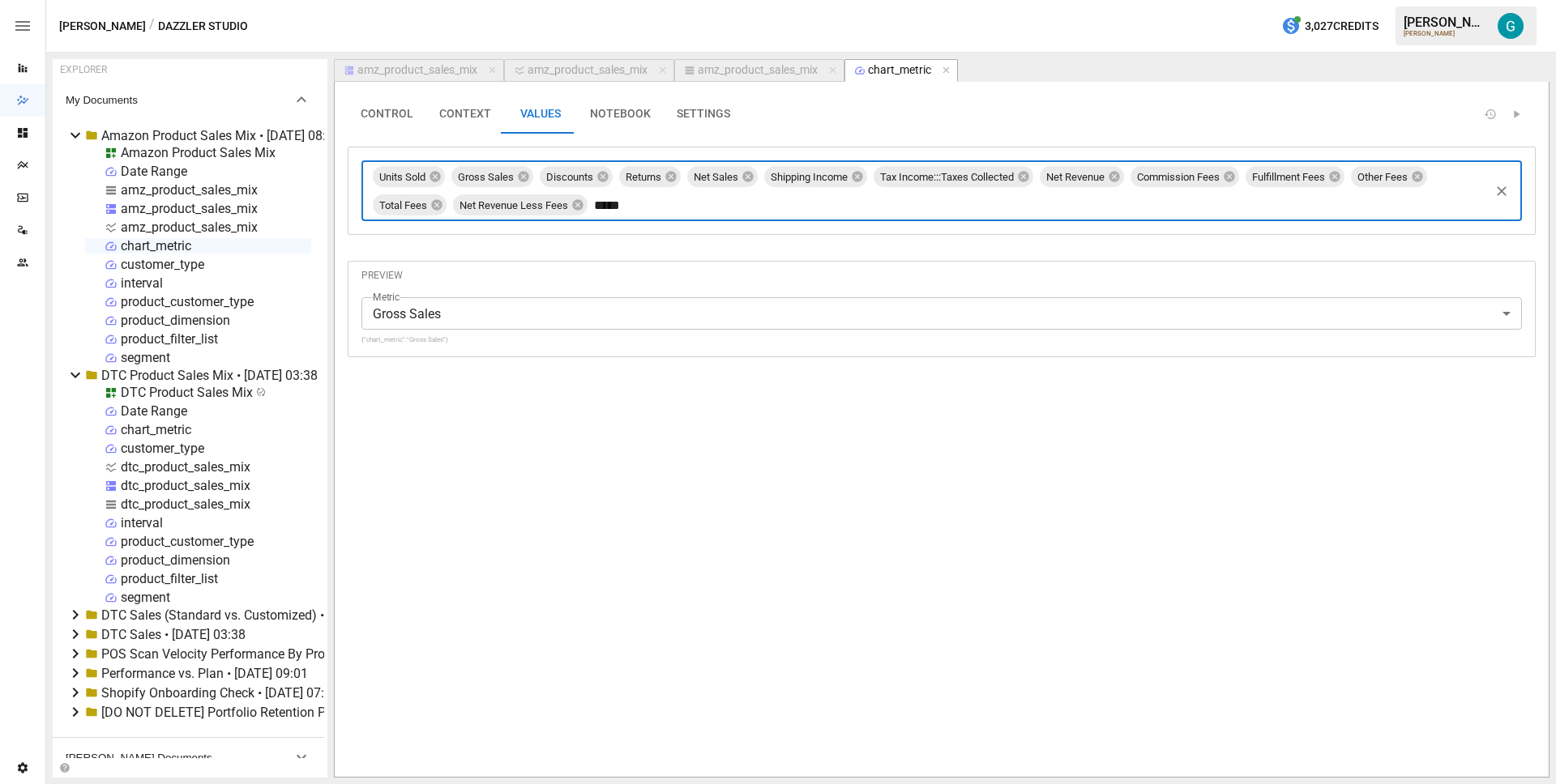
type input "******"
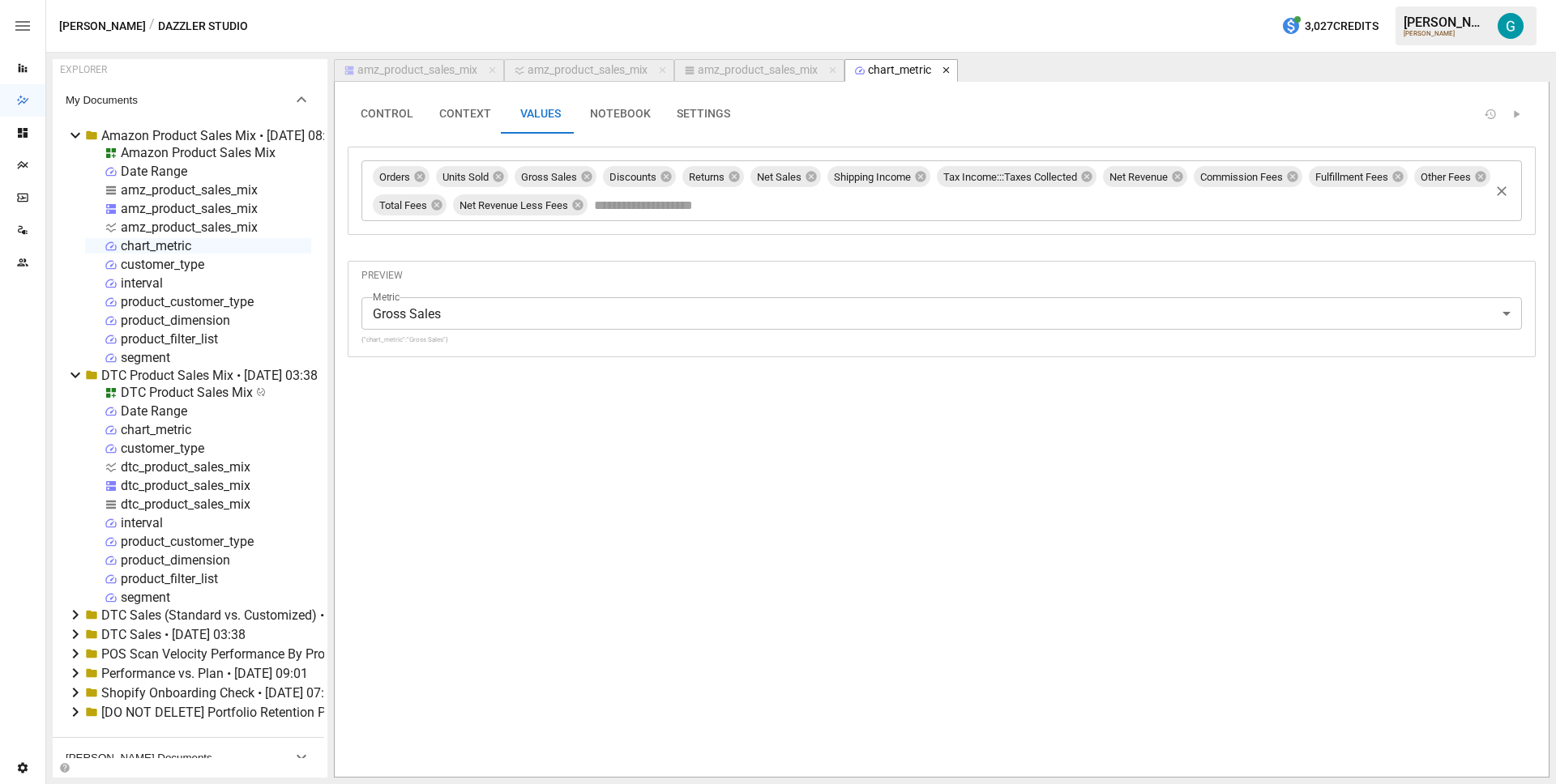
click at [949, 69] on icon "button" at bounding box center [946, 71] width 7 height 7
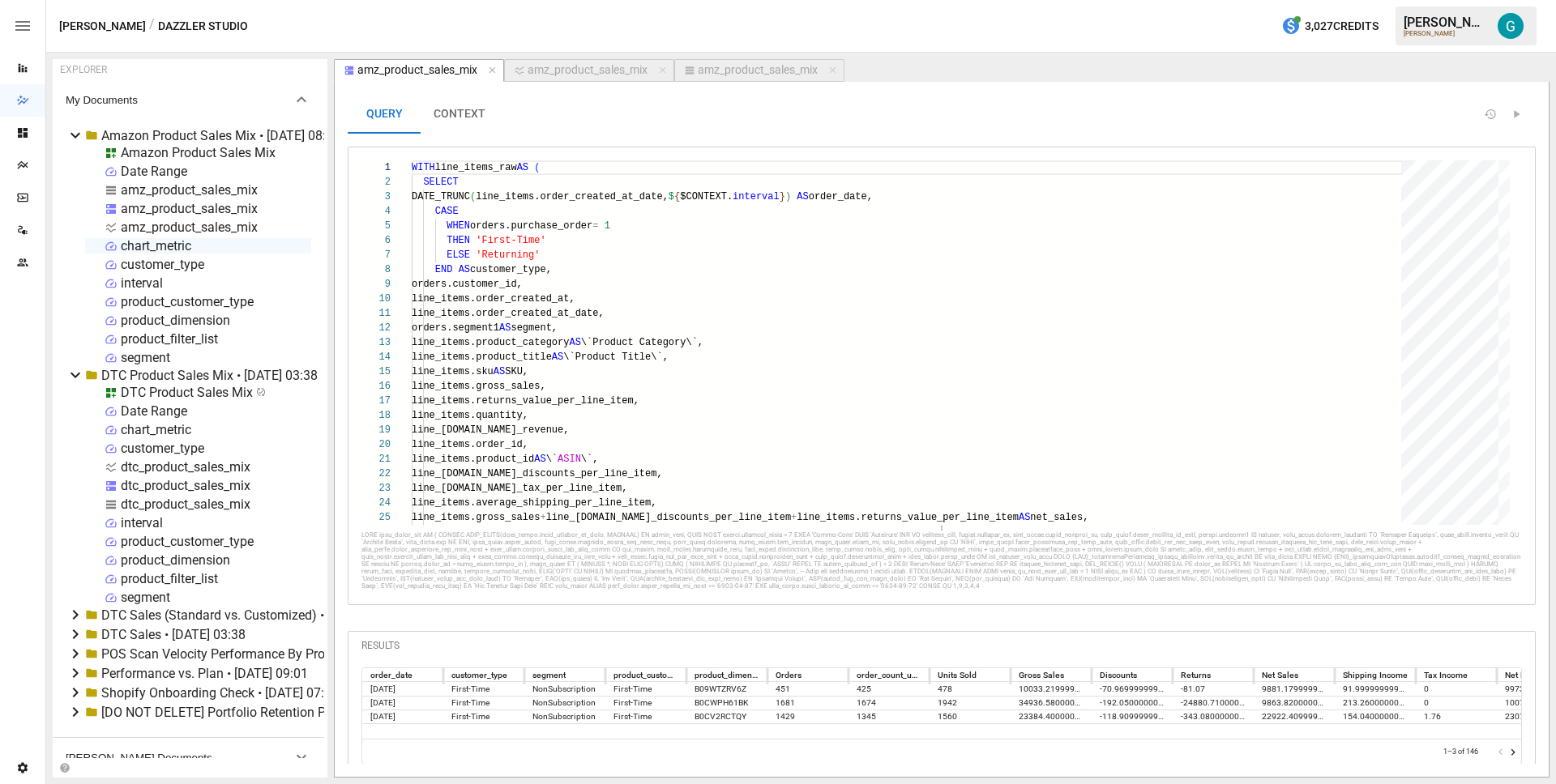
click at [543, 88] on div "QUERY CONTEXT 22 23 24 25 1 2 3 4 5 6 7 8 9 10 11 12 13 14 15 16 17 18 19 20 21…" at bounding box center [942, 429] width 1214 height 695
click at [730, 71] on div "amz_product_sales_mix" at bounding box center [758, 71] width 120 height 15
select select "**********"
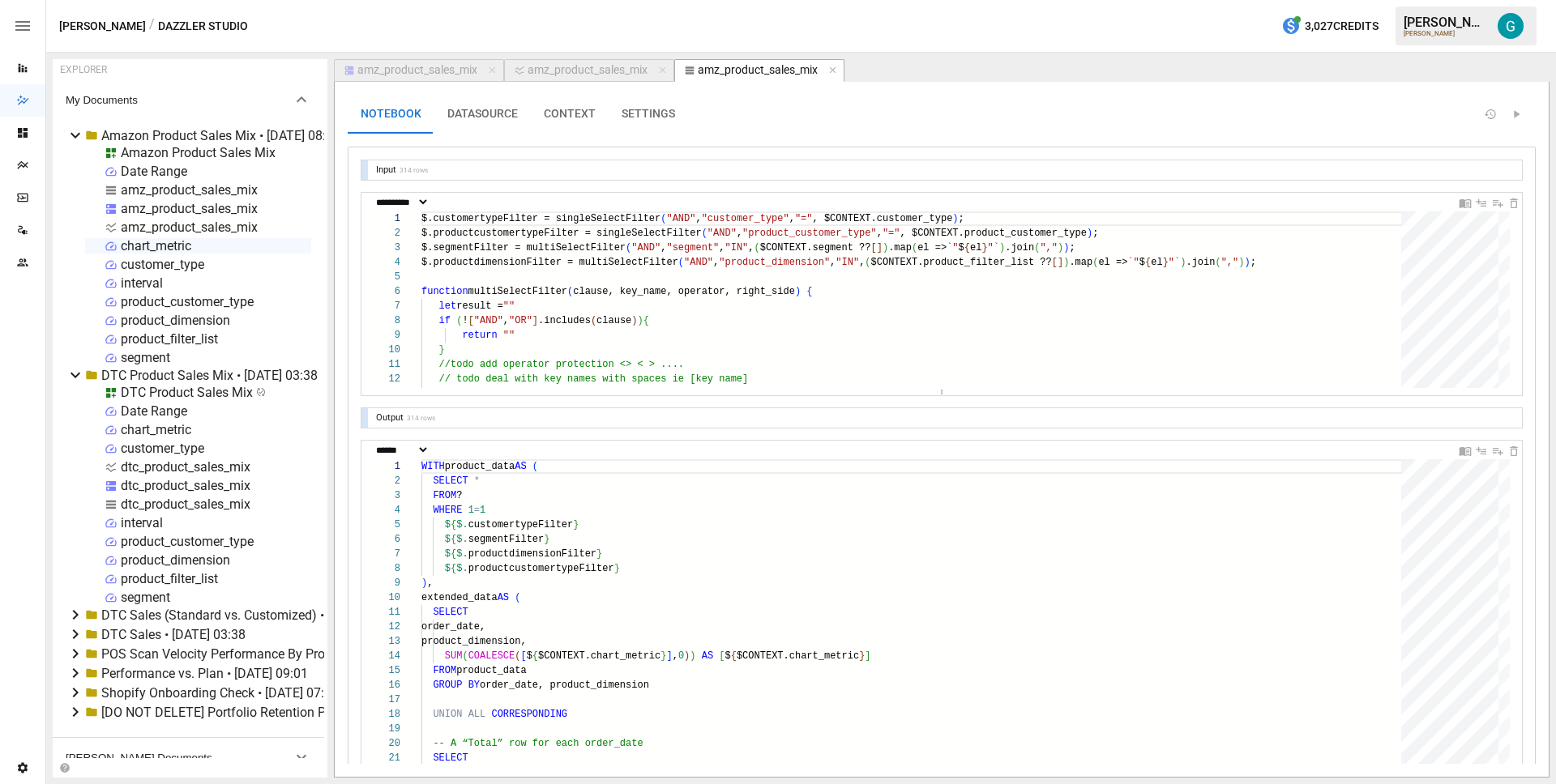
click at [156, 153] on div "Amazon Product Sales Mix" at bounding box center [198, 152] width 155 height 15
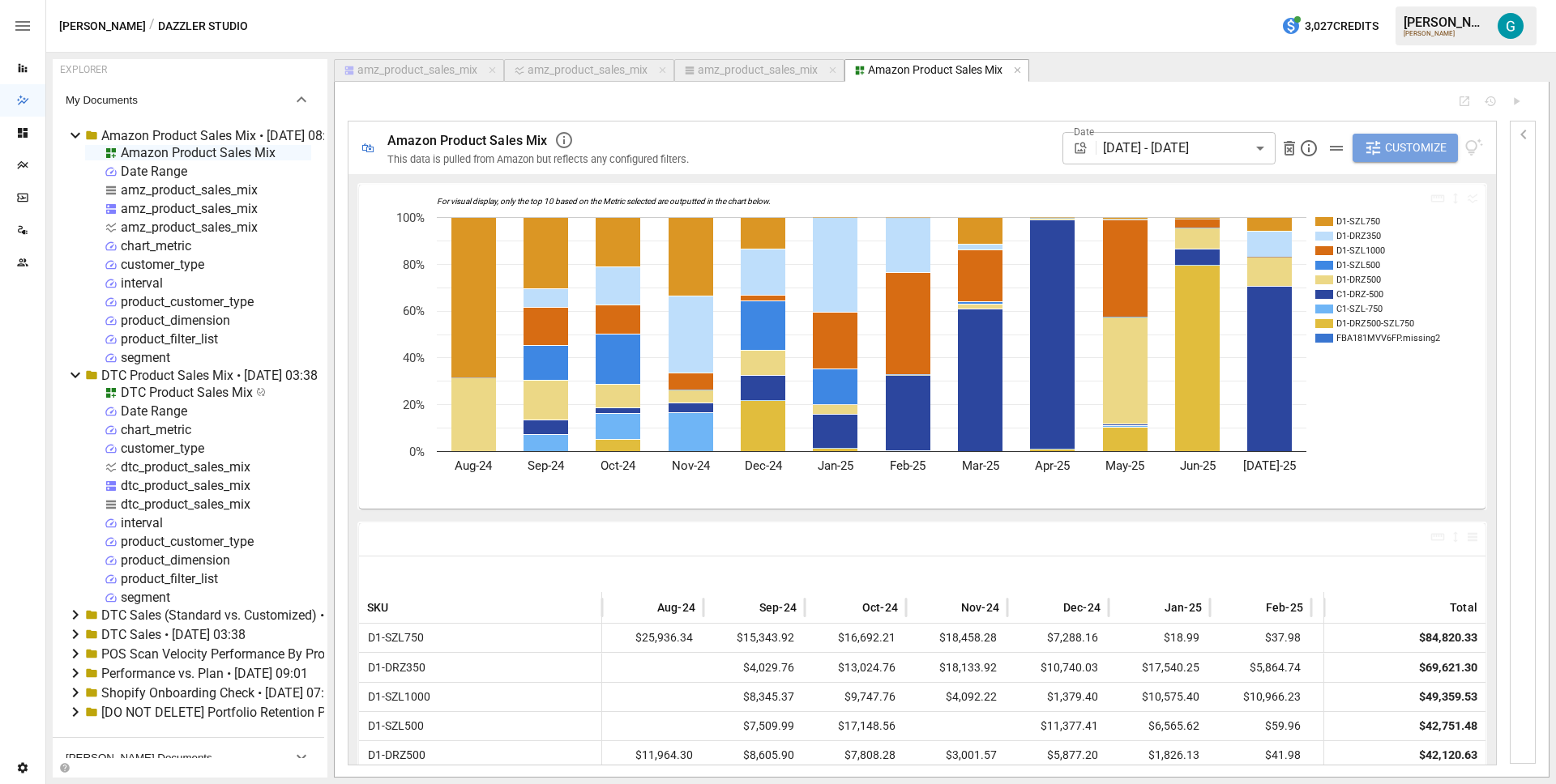
click at [1443, 157] on span "Customize" at bounding box center [1416, 147] width 62 height 20
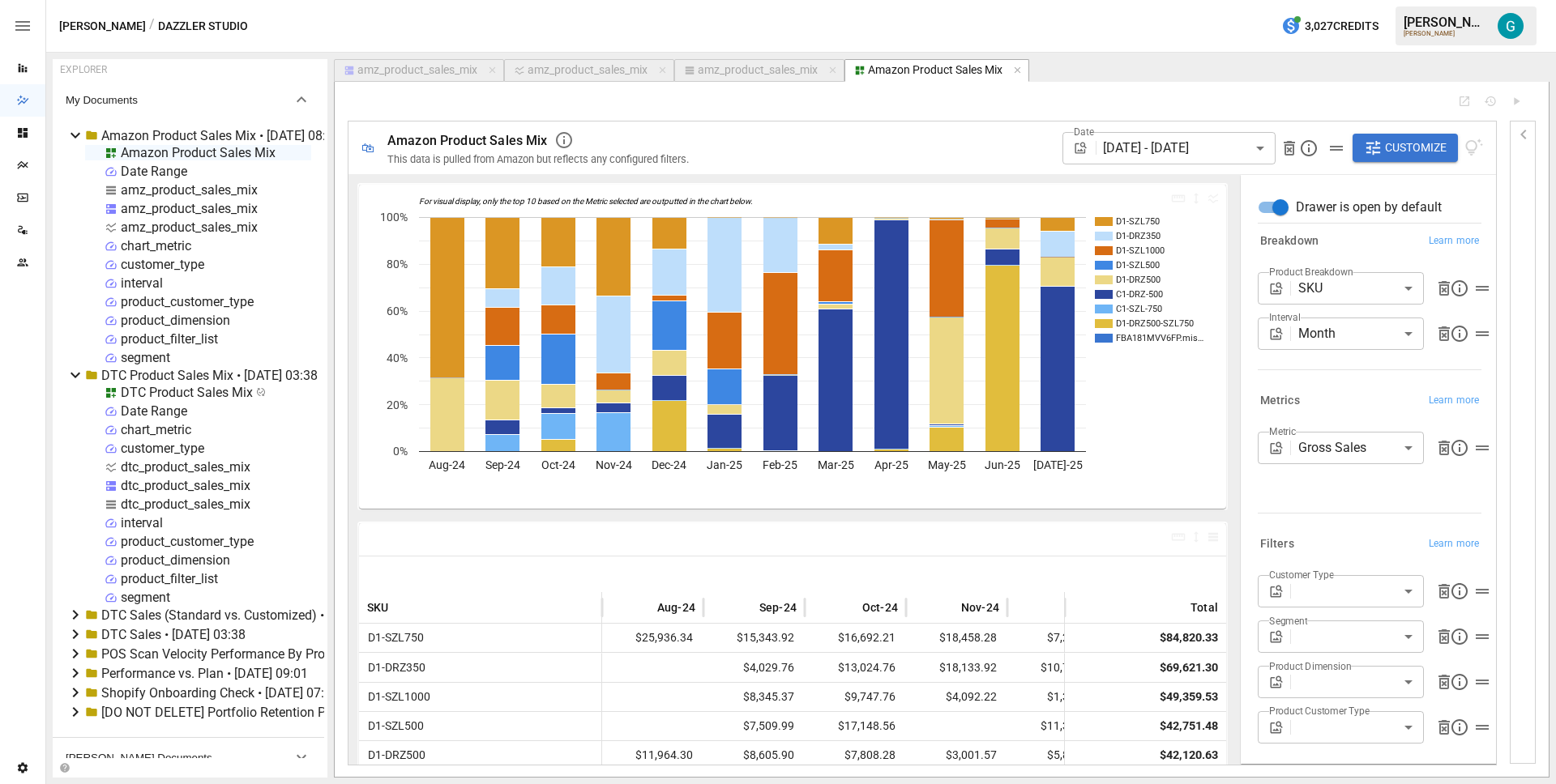
click at [1348, 0] on body "Reports Dazzler Studio Dashboards Plans SmartModel ™ Data Sources Team Settings…" at bounding box center [778, 0] width 1556 height 0
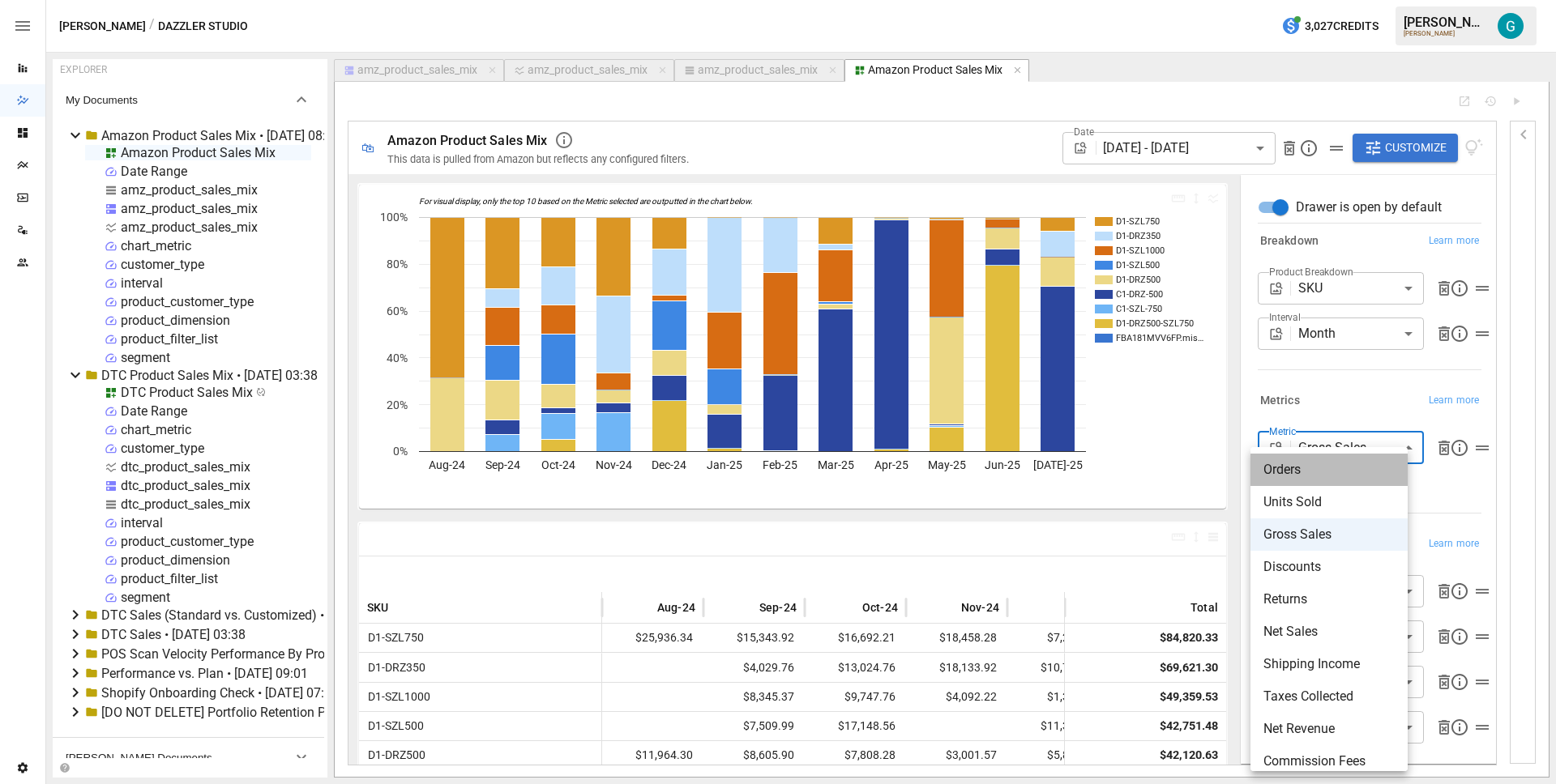
click at [1341, 462] on span "Orders" at bounding box center [1329, 469] width 132 height 19
type input "******"
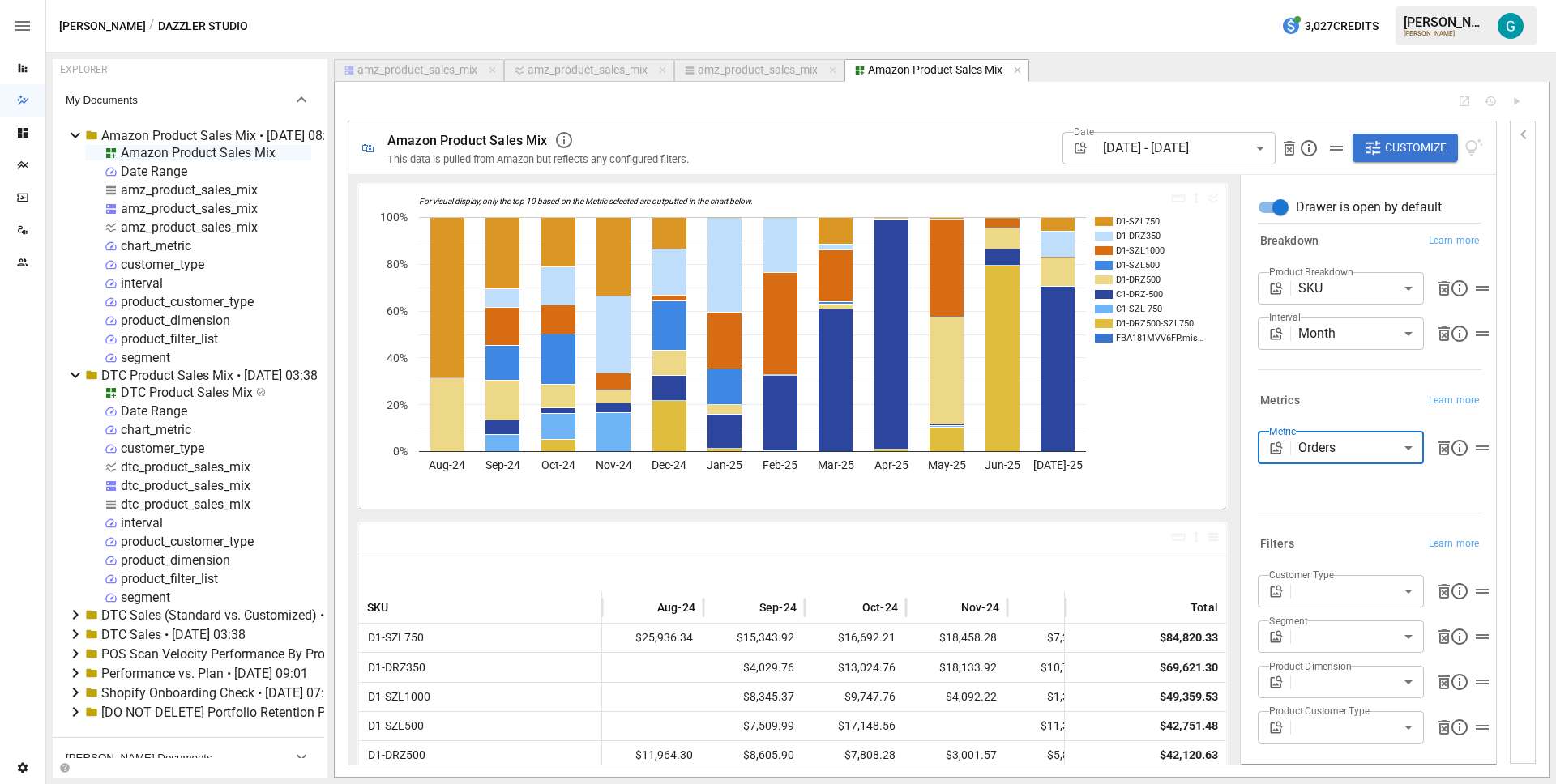
click at [1334, 0] on body "Reports Dazzler Studio Dashboards Plans SmartModel ™ Data Sources Team Settings…" at bounding box center [778, 0] width 1556 height 0
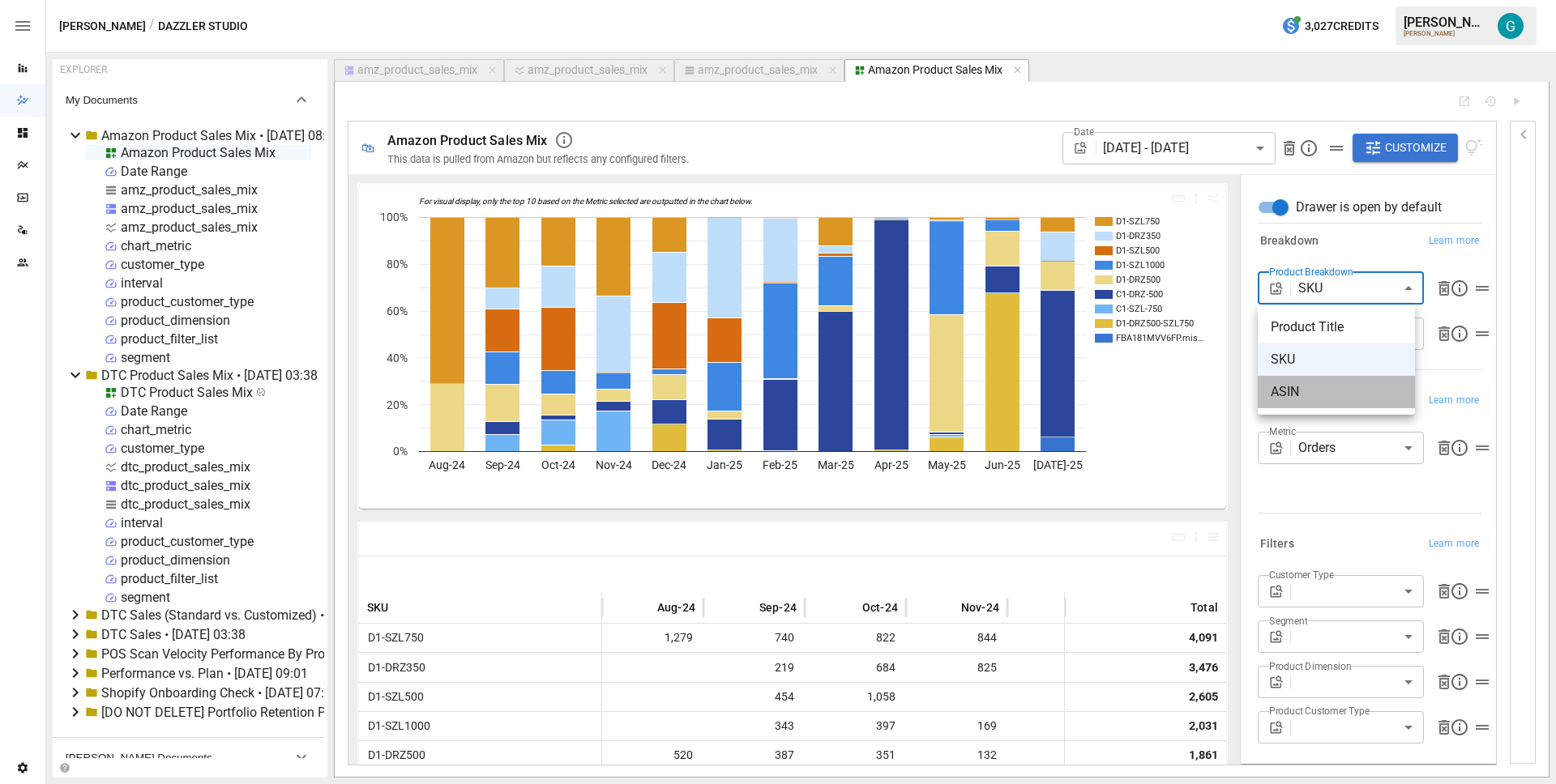
click at [1333, 395] on span "ASIN" at bounding box center [1337, 392] width 132 height 19
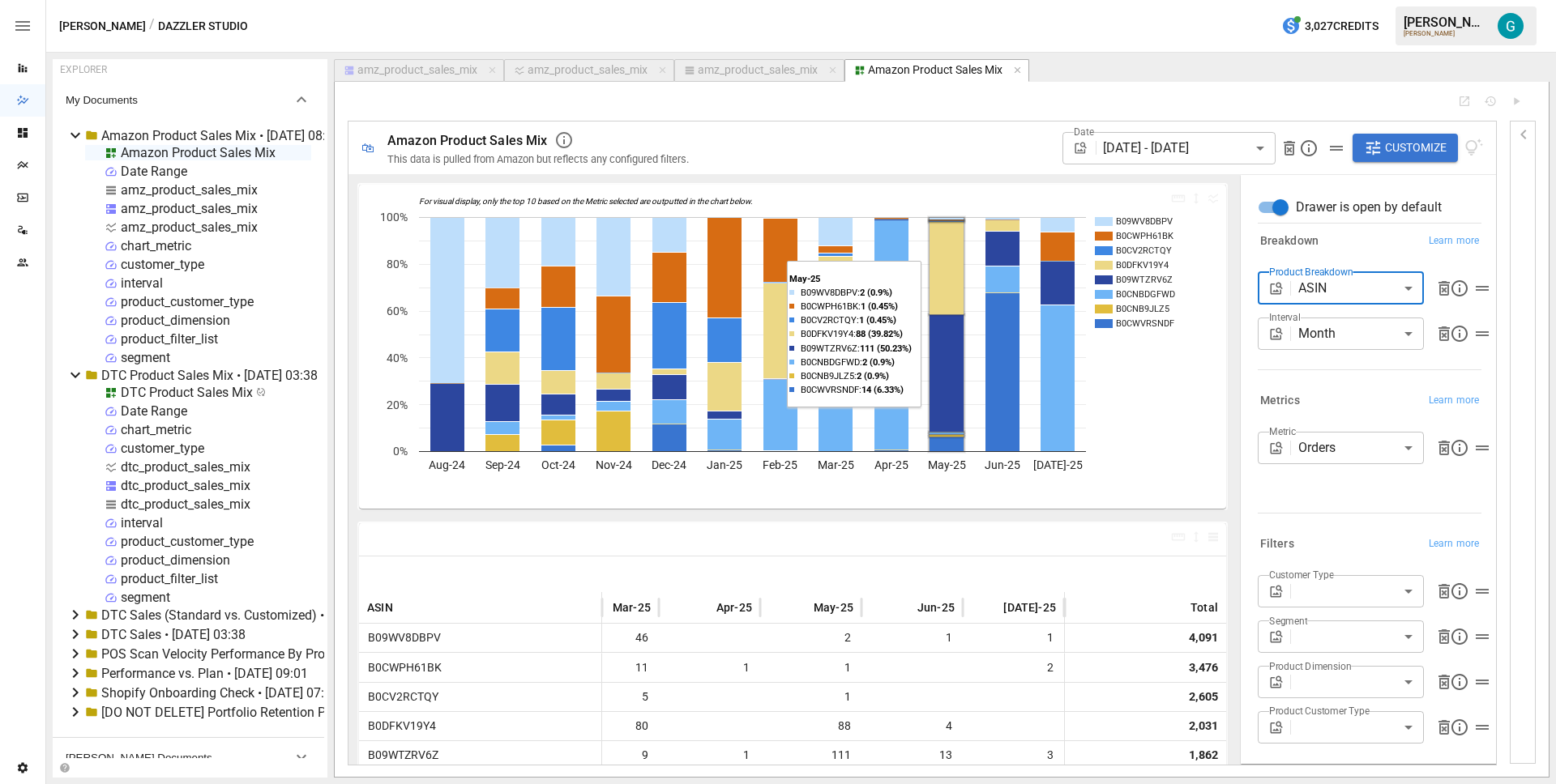
scroll to position [287, 0]
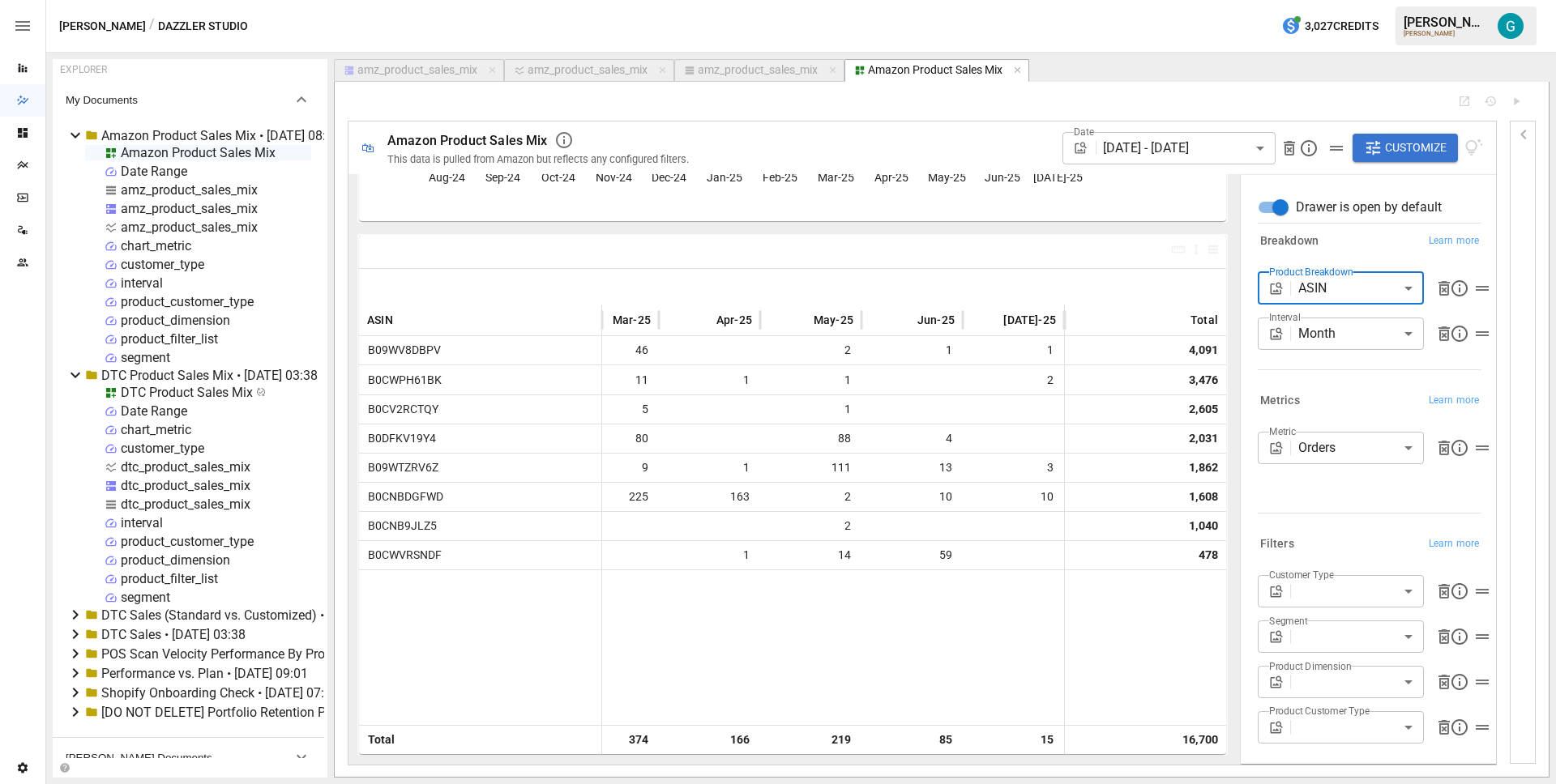
click at [196, 151] on div "Amazon Product Sales Mix" at bounding box center [198, 152] width 155 height 15
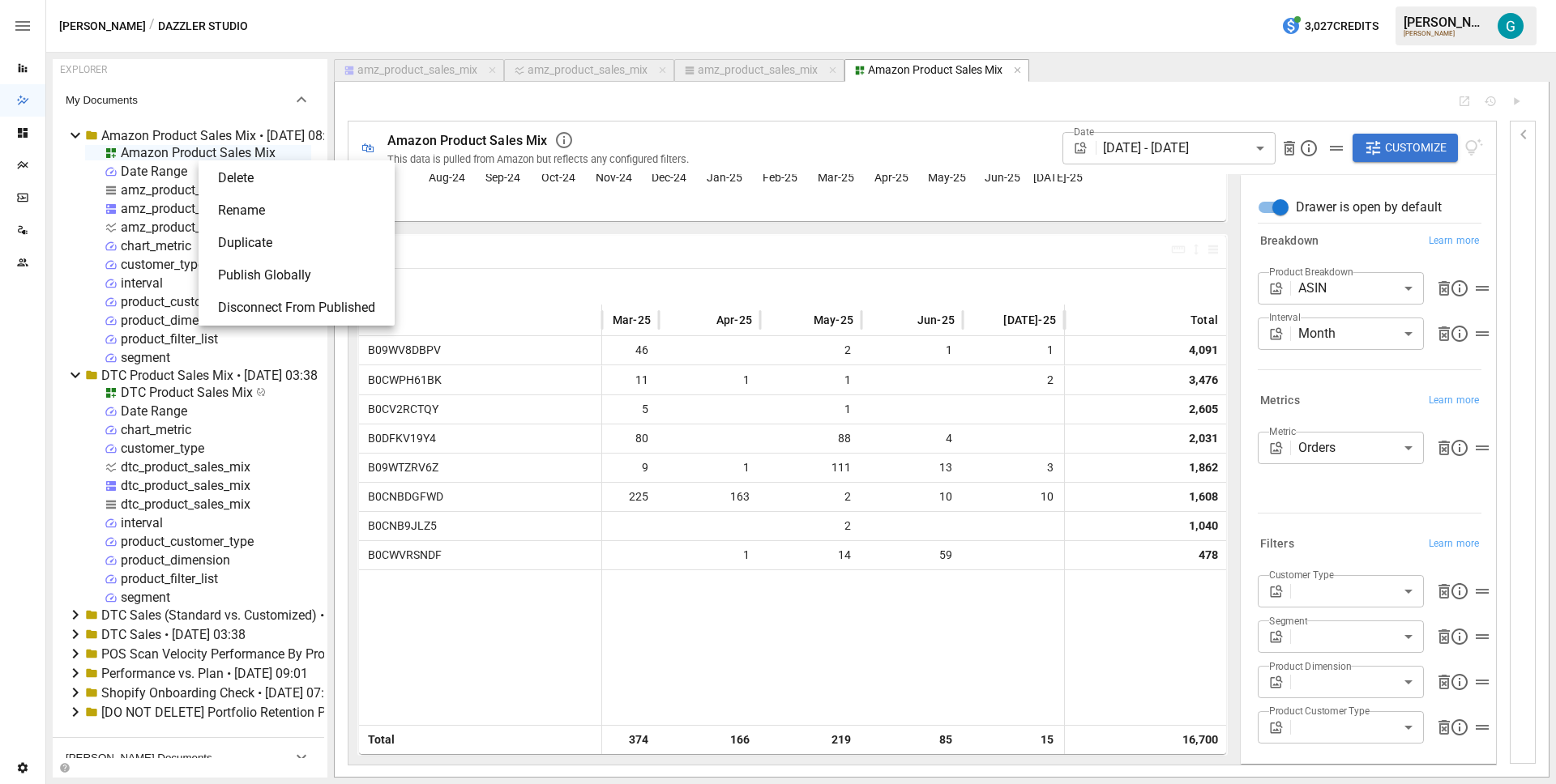
click at [282, 277] on li "Publish Globally" at bounding box center [297, 275] width 183 height 32
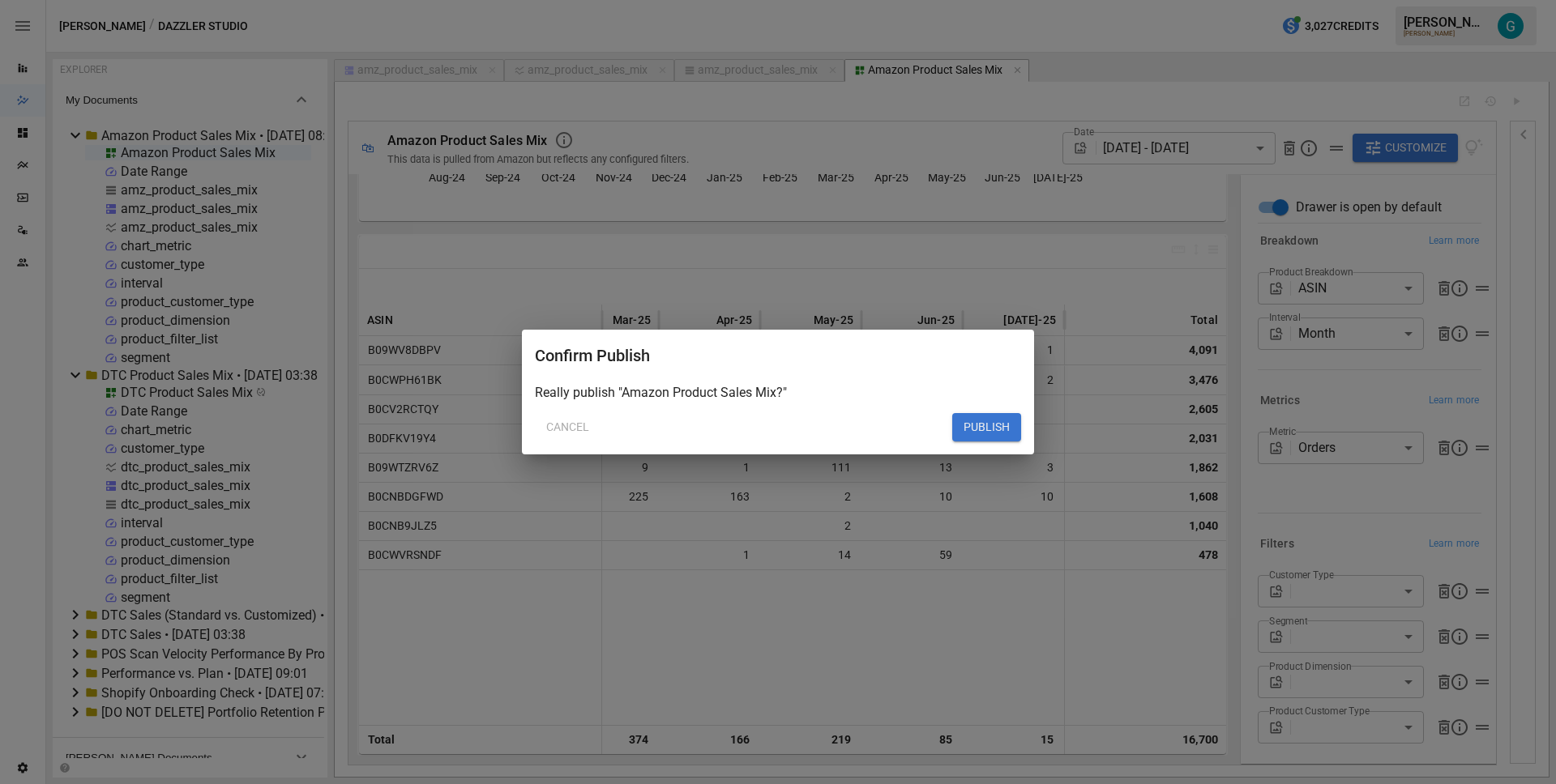
click at [1008, 430] on button "PUBLISH" at bounding box center [987, 427] width 69 height 29
click at [1005, 428] on button "PUBLISH" at bounding box center [987, 427] width 69 height 29
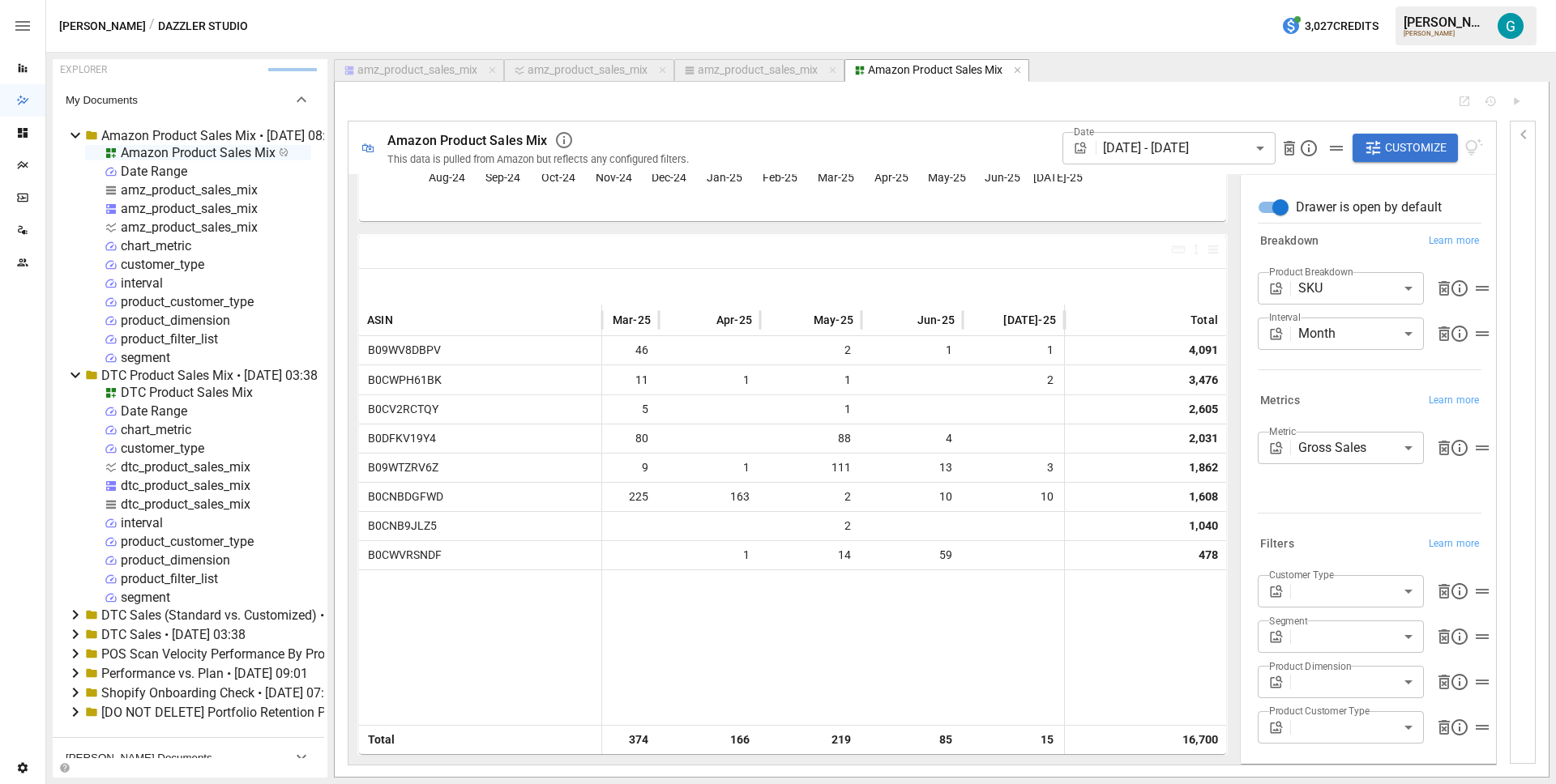
type input "***"
type input "**********"
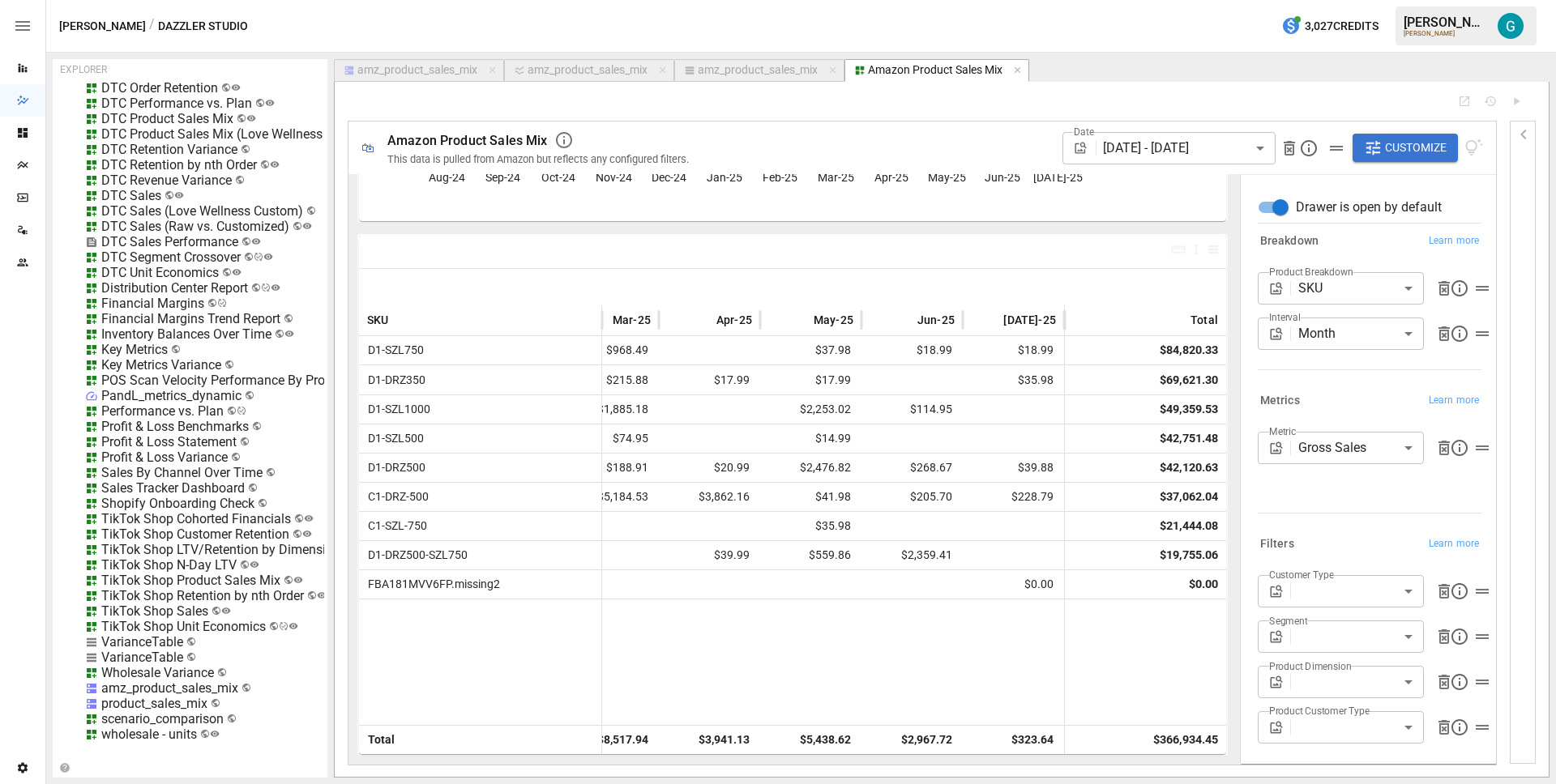
click at [165, 572] on div "TikTok Shop Product Sales Mix" at bounding box center [191, 580] width 179 height 15
click at [248, 652] on li "Edit" at bounding box center [252, 658] width 111 height 32
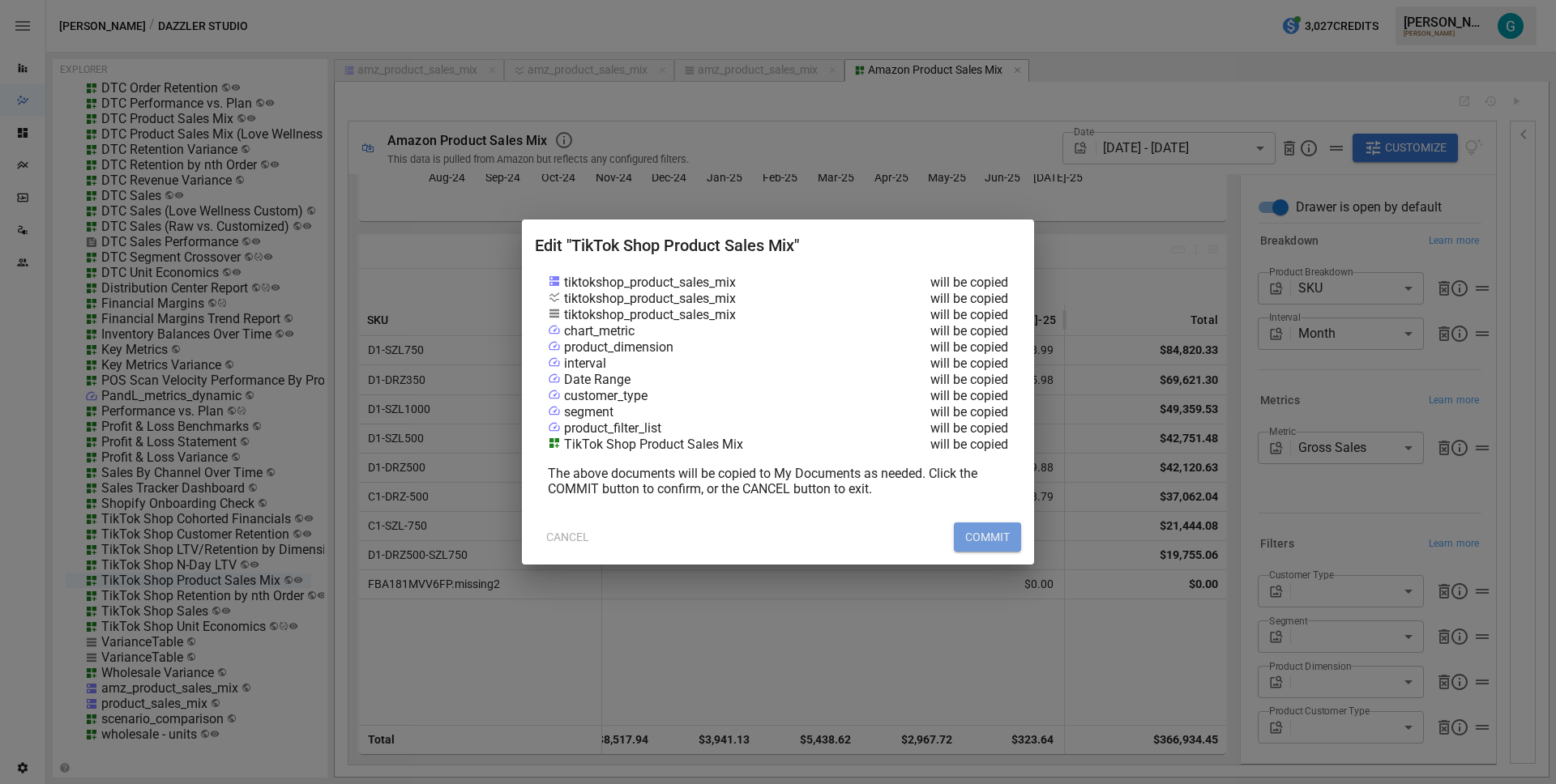
click at [999, 537] on button "COMMIT" at bounding box center [987, 537] width 68 height 29
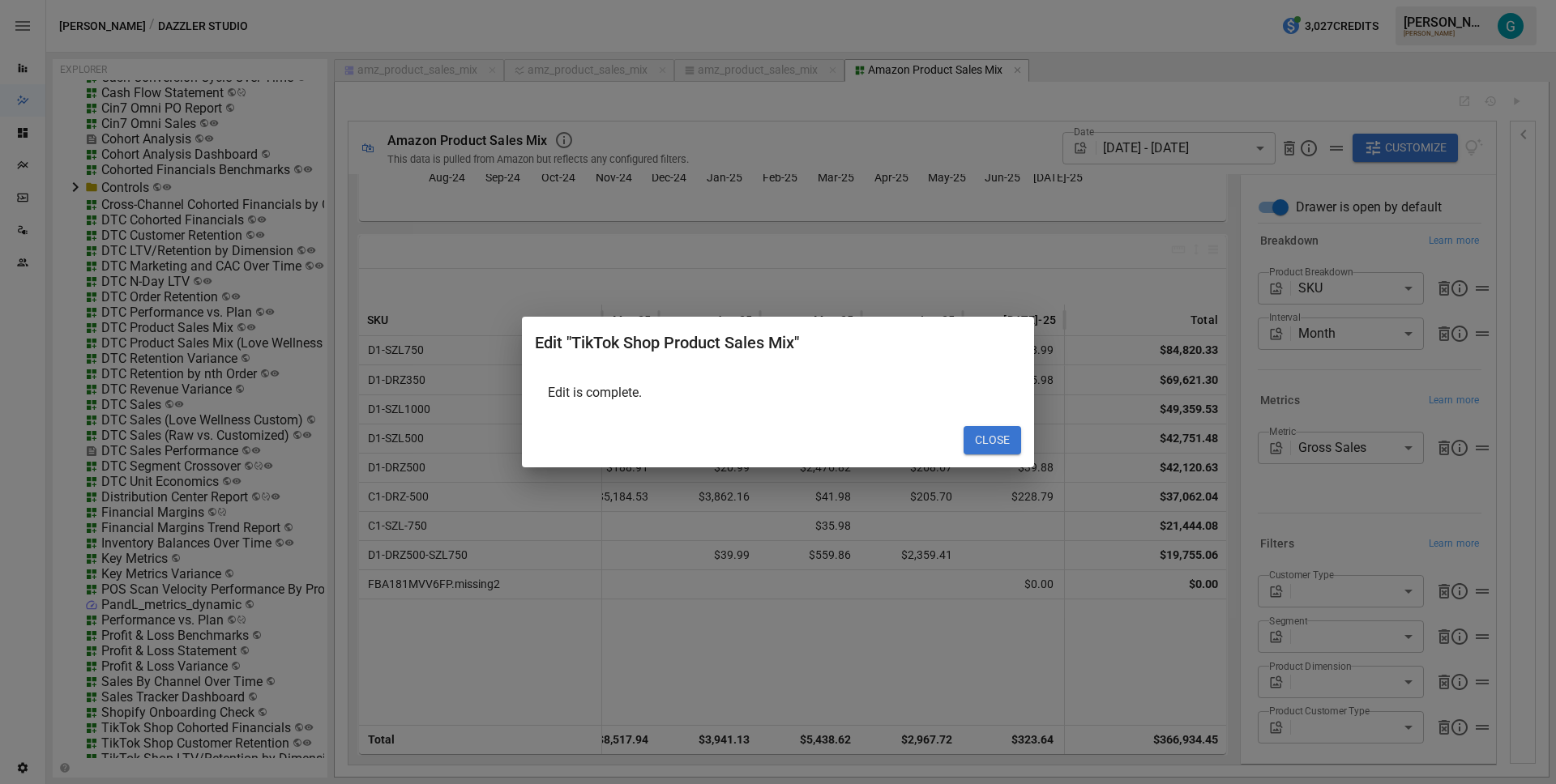
click at [999, 427] on button "CLOSE" at bounding box center [992, 440] width 58 height 29
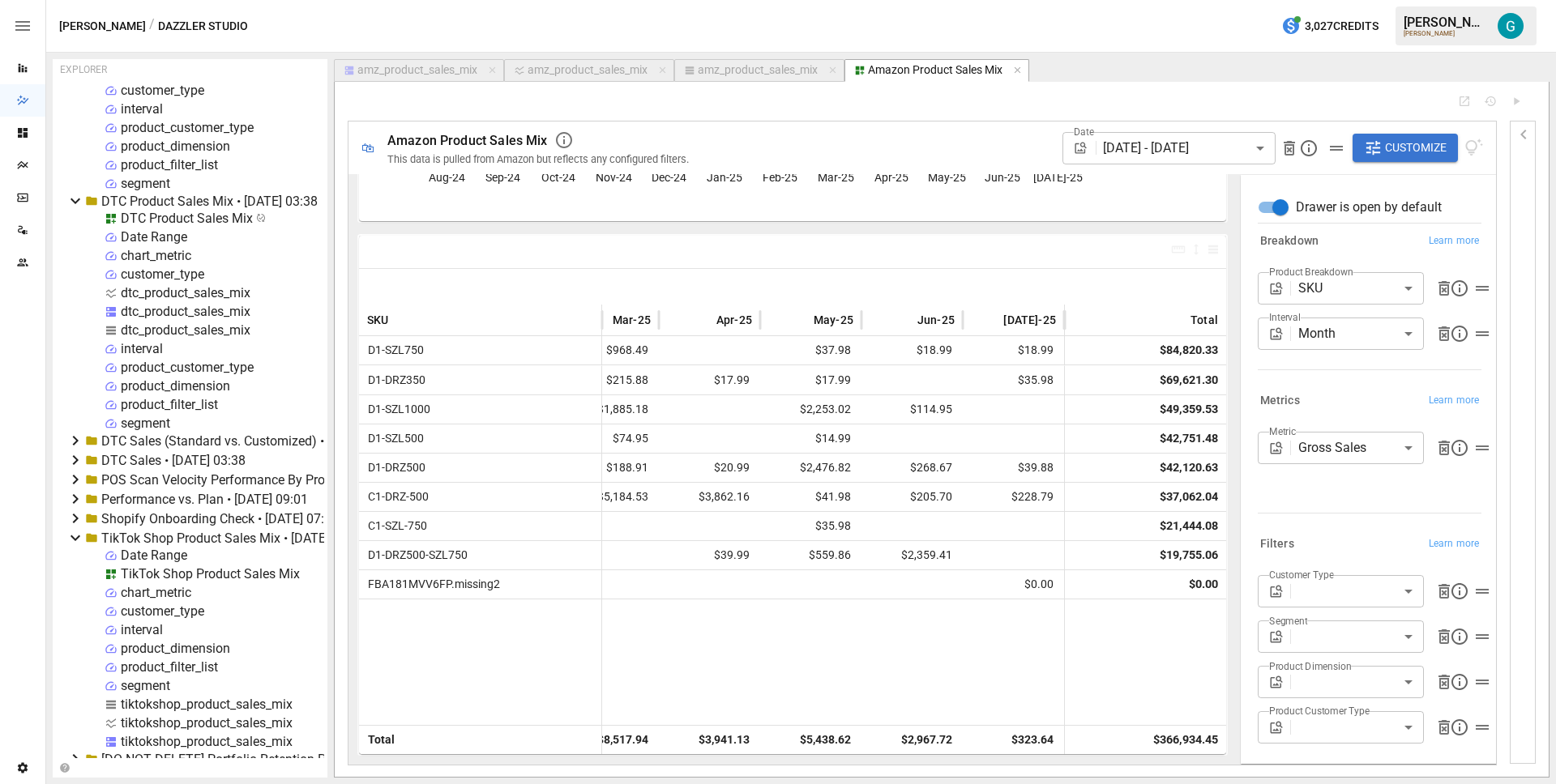
scroll to position [199, 0]
